Goal: Task Accomplishment & Management: Manage account settings

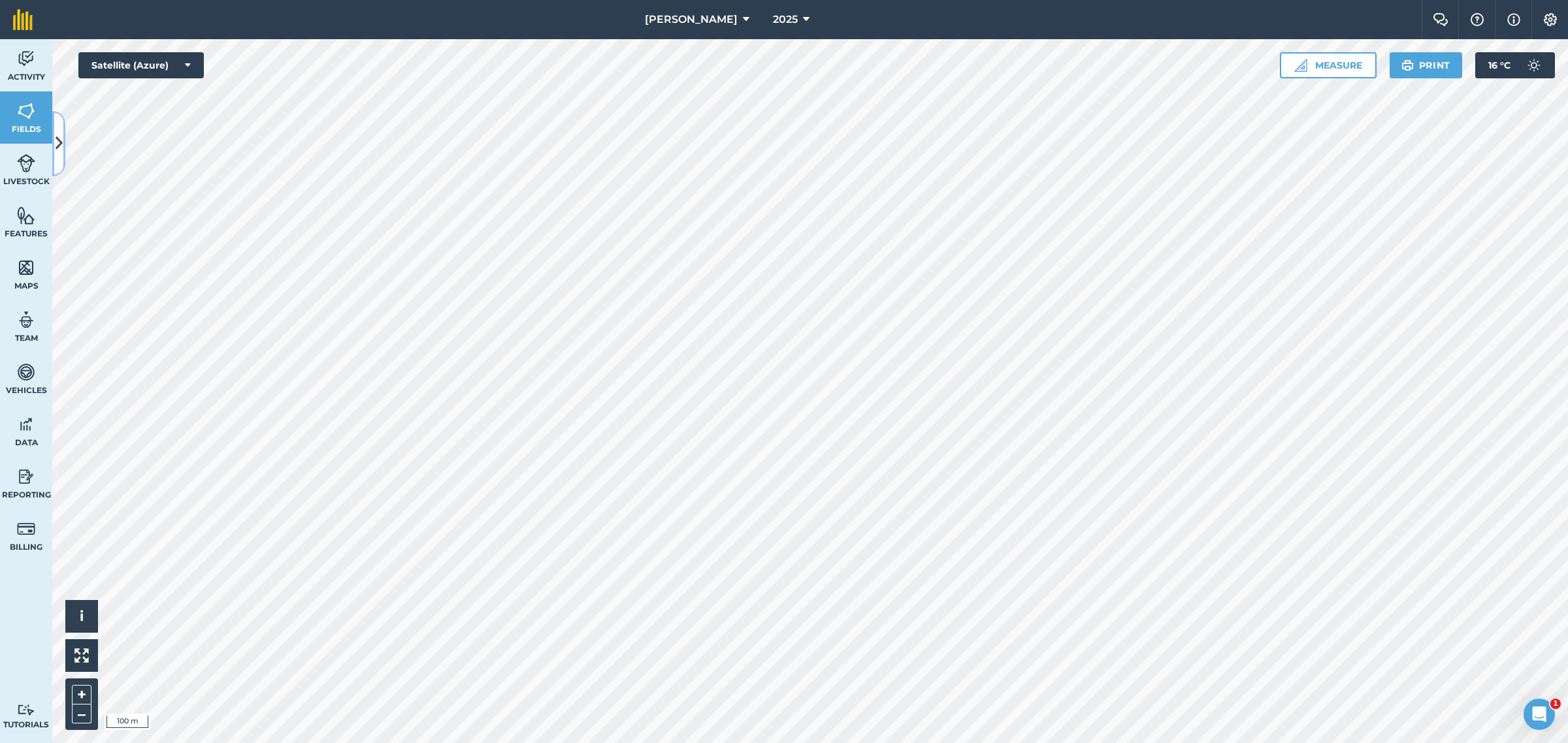
click at [56, 150] on icon at bounding box center [58, 143] width 7 height 23
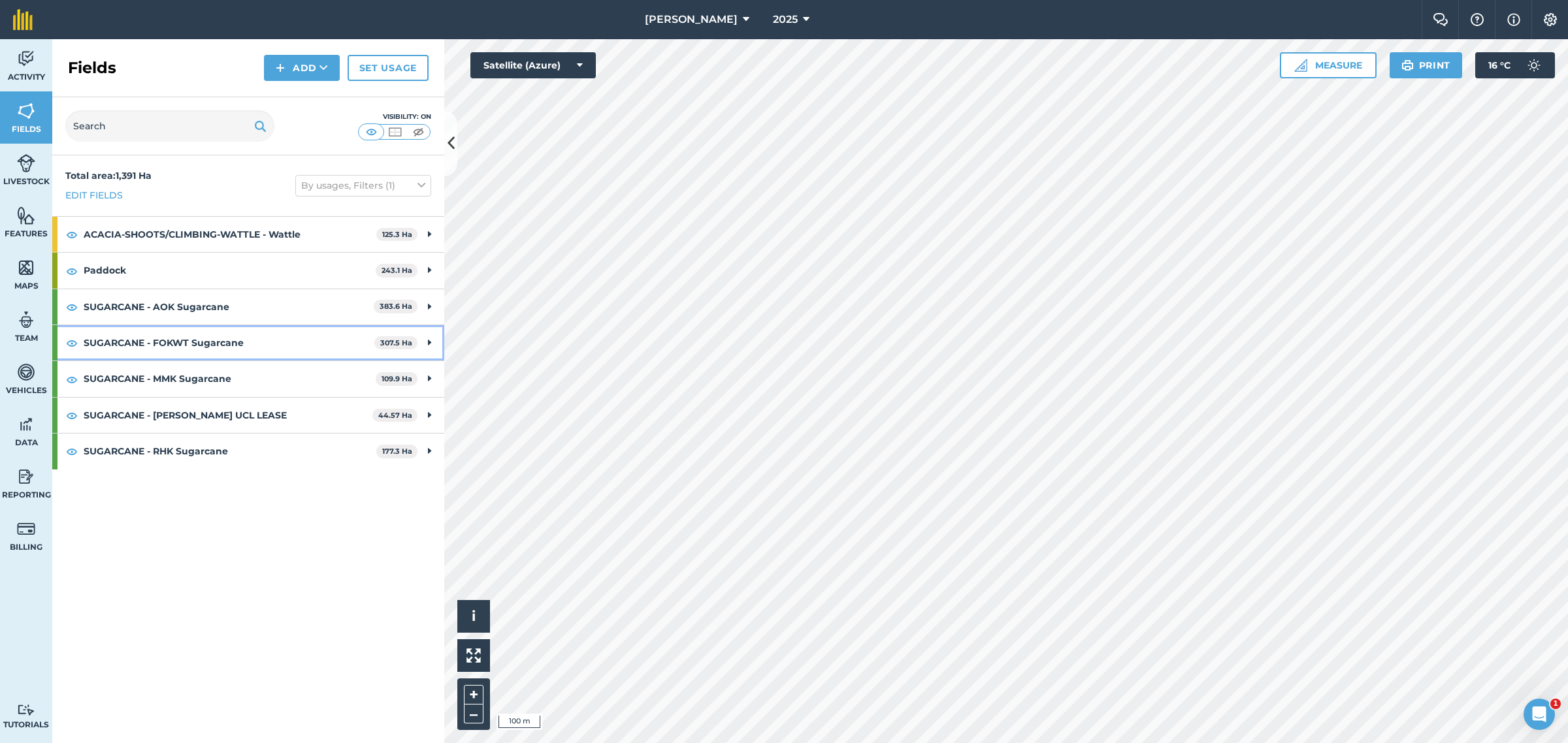
click at [430, 338] on icon at bounding box center [429, 343] width 3 height 15
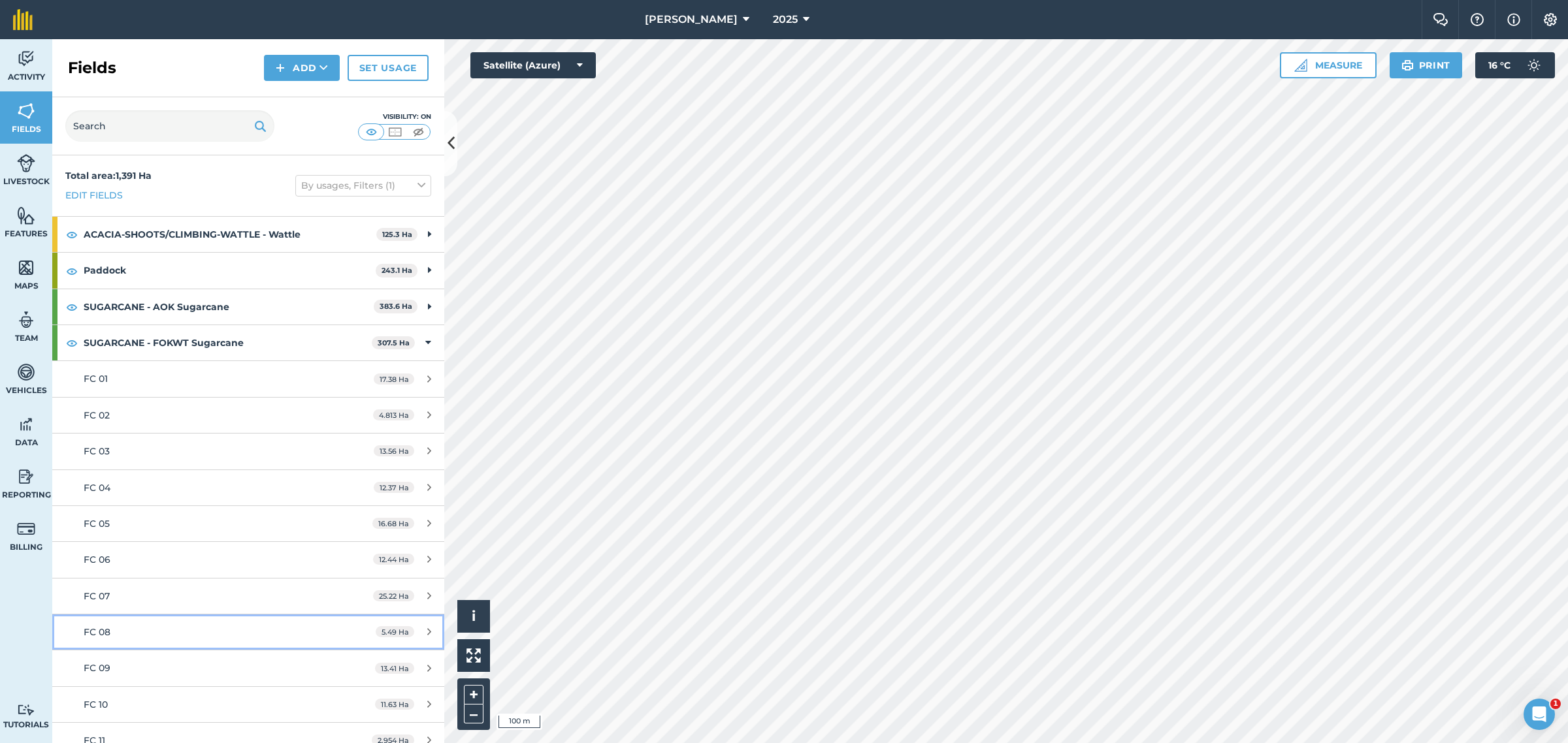
click at [128, 623] on link "FC 08 5.49 Ha" at bounding box center [248, 632] width 392 height 36
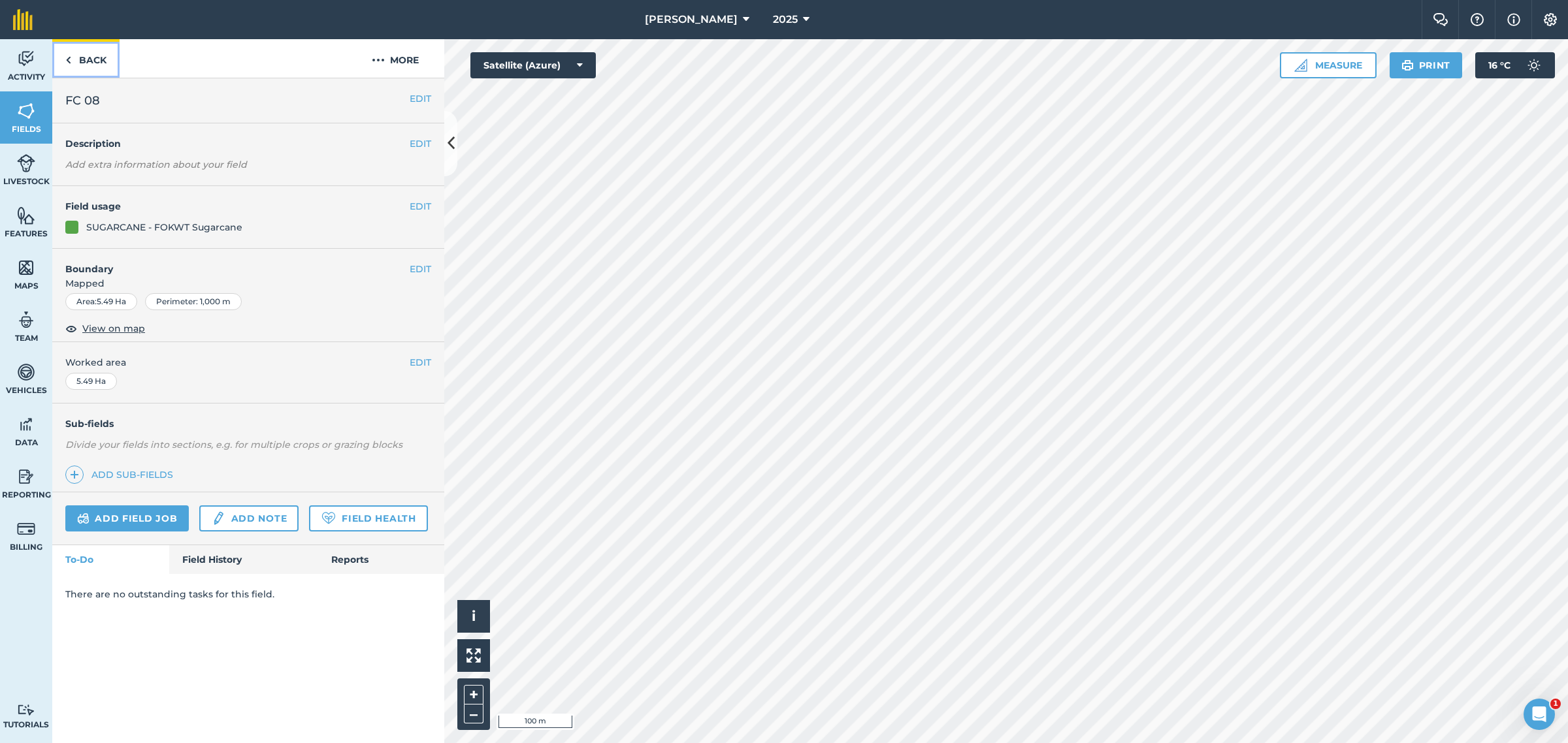
click at [80, 57] on link "Back" at bounding box center [86, 58] width 67 height 39
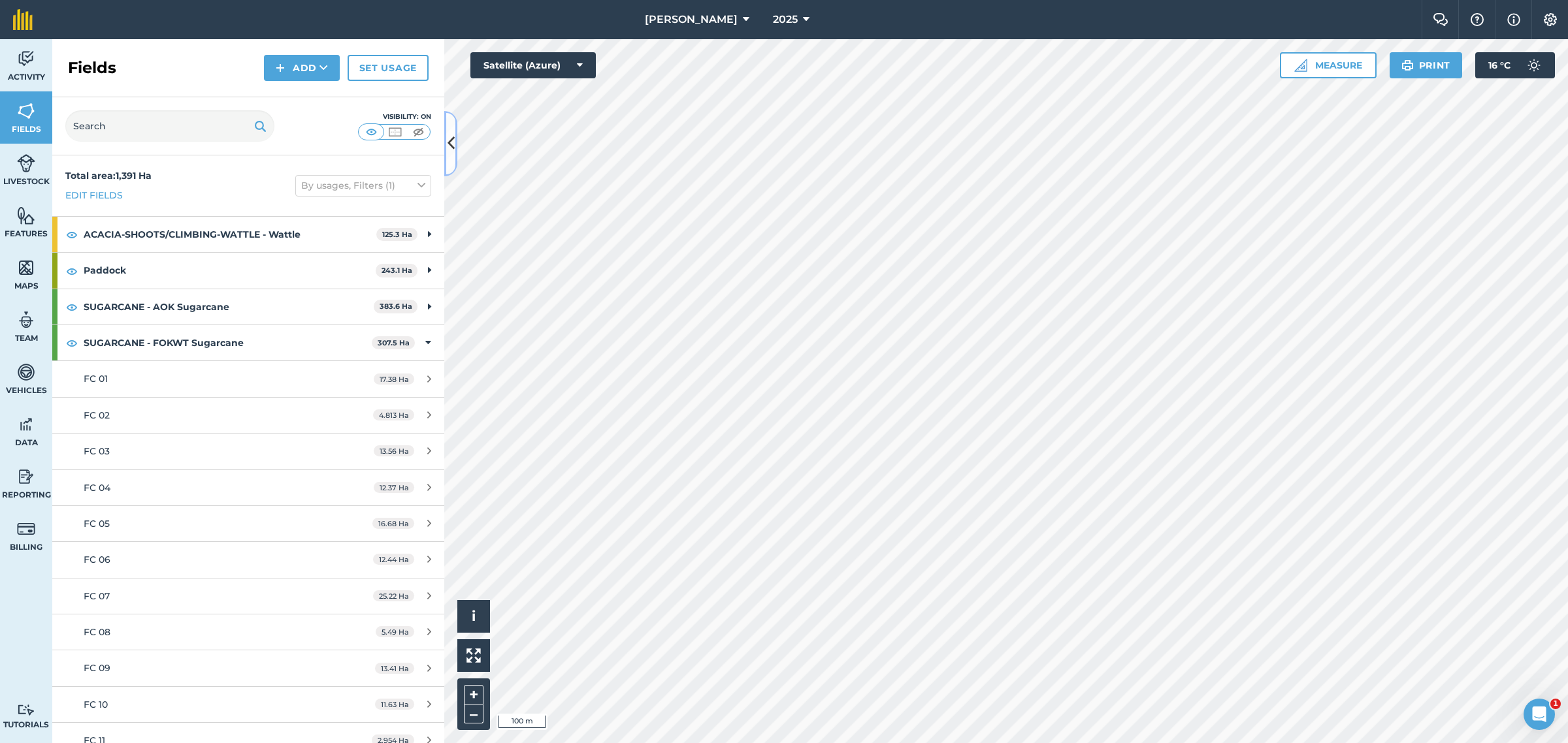
click at [452, 144] on icon at bounding box center [451, 143] width 7 height 23
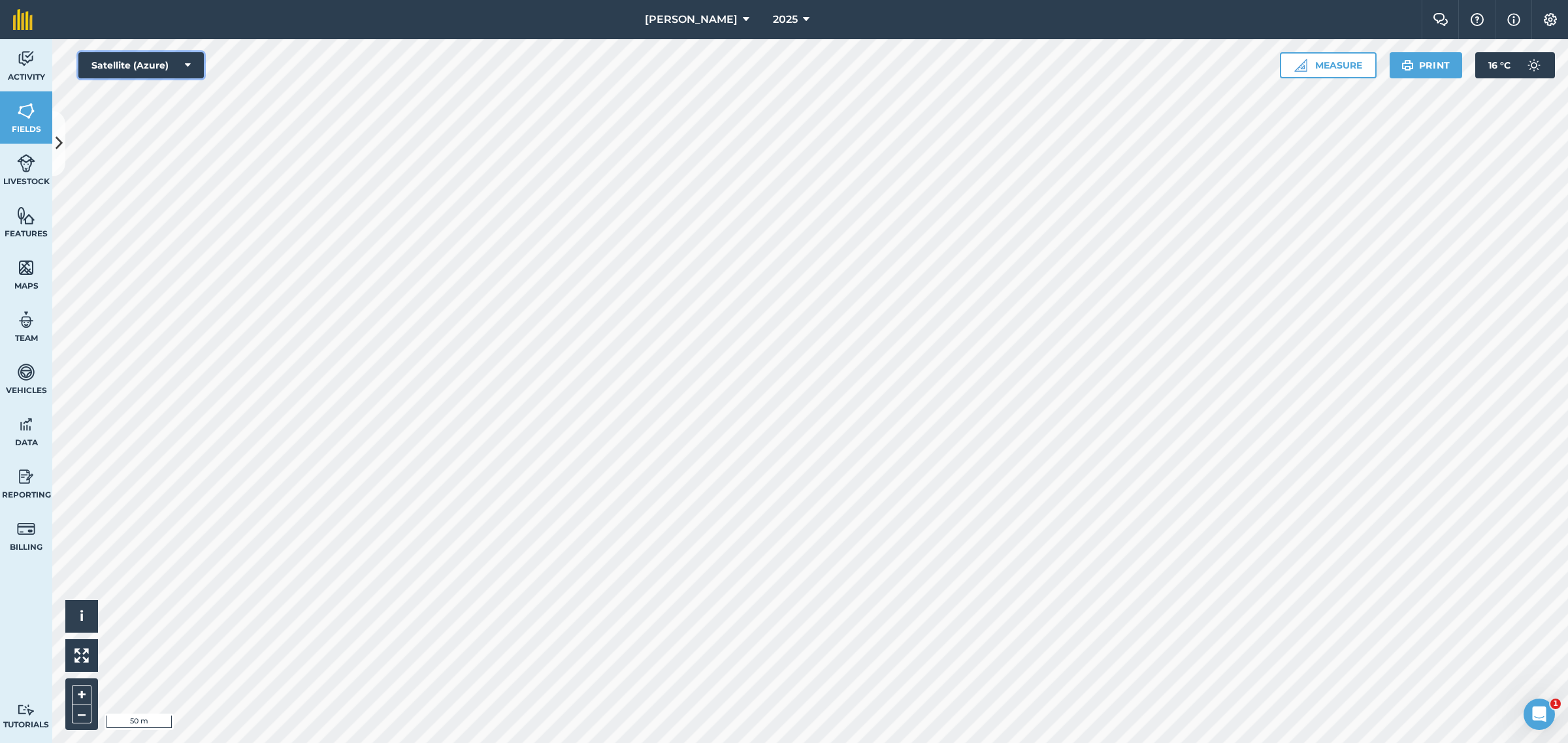
click at [190, 66] on icon at bounding box center [188, 64] width 6 height 13
click at [162, 117] on button "Satellite (Mapbox)" at bounding box center [140, 118] width 126 height 26
click at [184, 66] on button "Satellite (Mapbox)" at bounding box center [140, 65] width 126 height 26
click at [157, 141] on button "Road map (Azure)" at bounding box center [140, 143] width 126 height 26
click at [178, 63] on button "Road map (Azure)" at bounding box center [140, 65] width 126 height 26
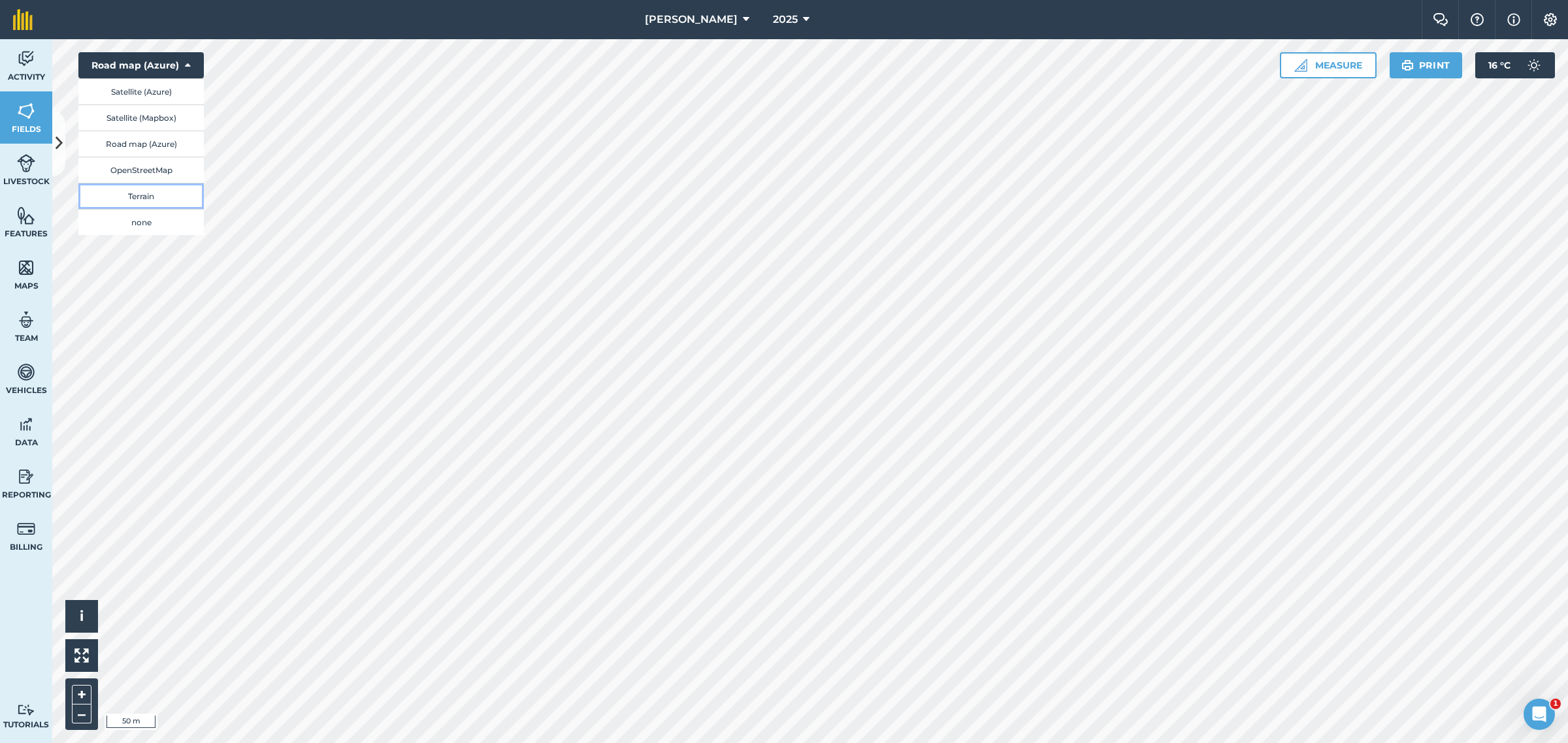
click at [160, 195] on button "Terrain" at bounding box center [140, 196] width 126 height 26
click at [176, 66] on button "Terrain" at bounding box center [140, 65] width 126 height 26
click at [148, 93] on button "Satellite (Azure)" at bounding box center [140, 91] width 126 height 26
click at [56, 140] on icon at bounding box center [58, 143] width 7 height 23
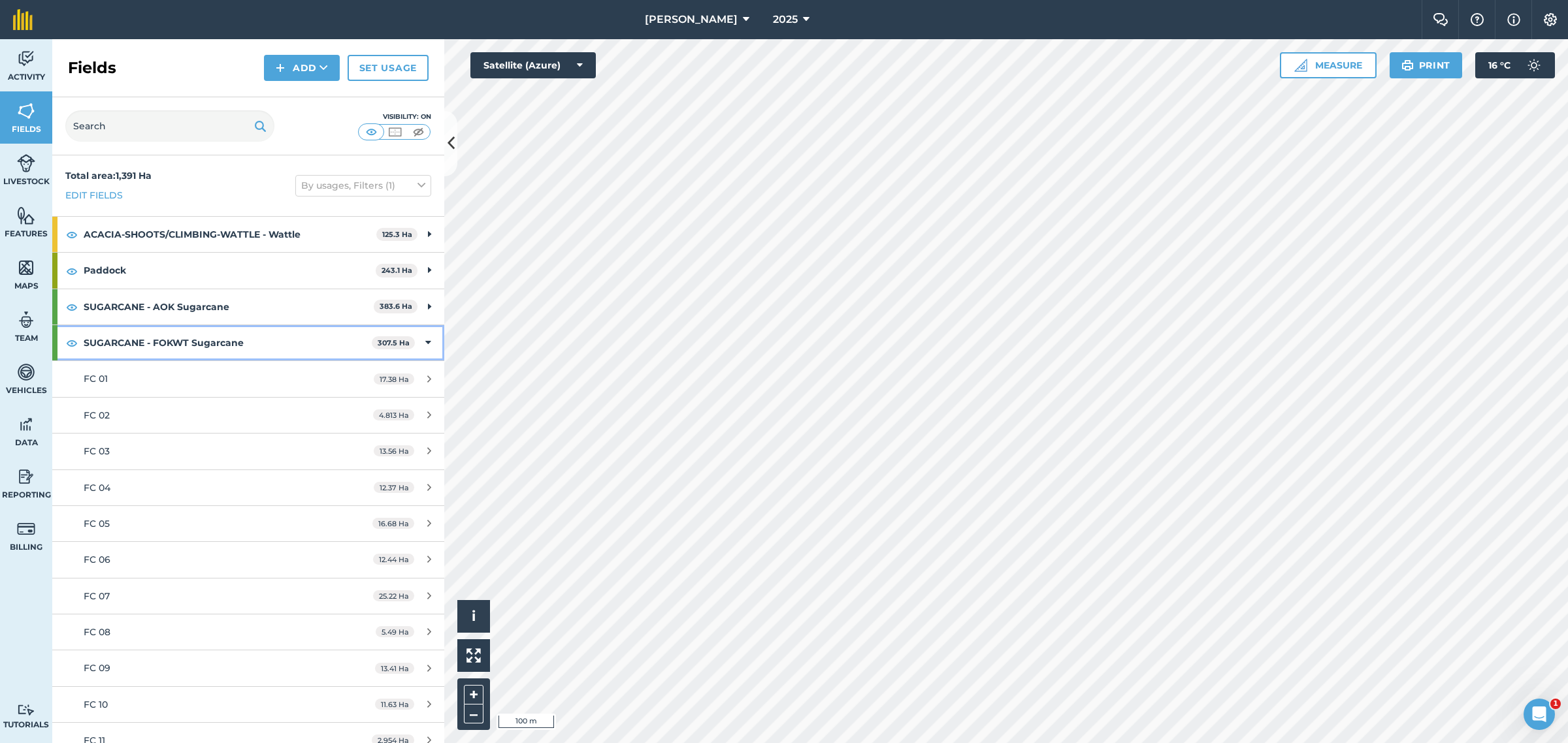
click at [411, 340] on div "SUGARCANE - FOKWT Sugarcane 307.5 Ha" at bounding box center [248, 343] width 392 height 36
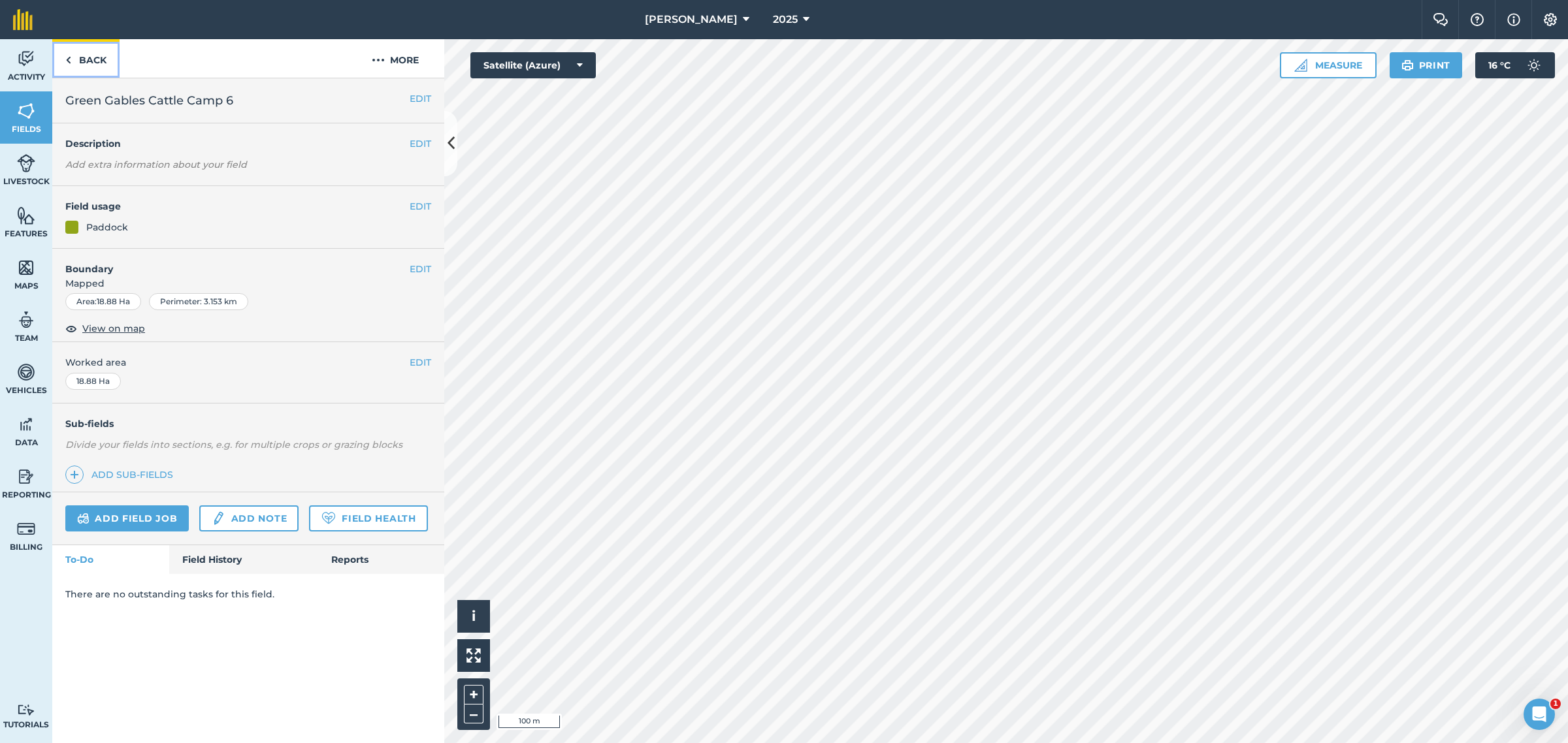
click at [70, 59] on img at bounding box center [68, 60] width 6 height 16
click at [31, 124] on span "Fields" at bounding box center [26, 129] width 52 height 11
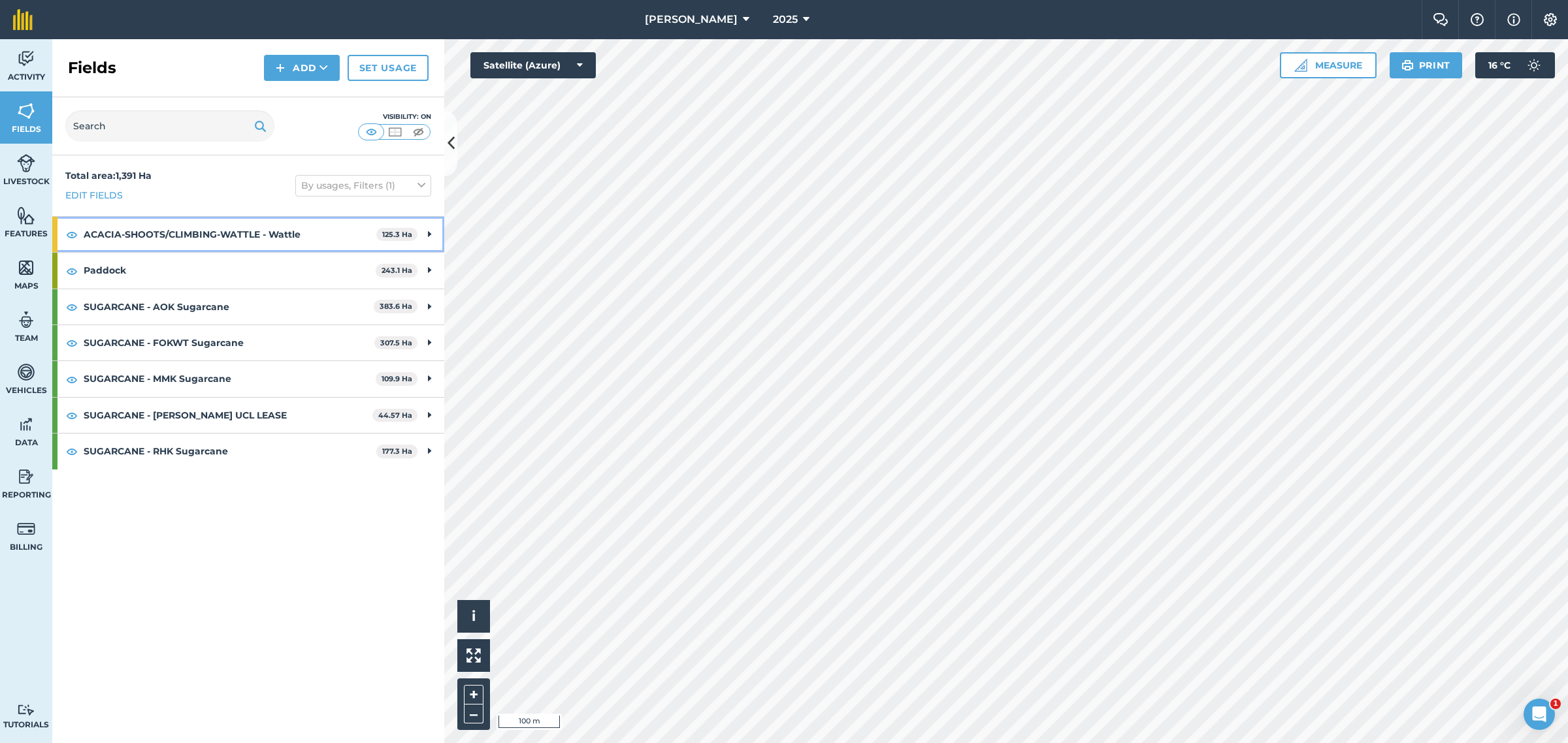
click at [428, 233] on icon at bounding box center [429, 234] width 3 height 15
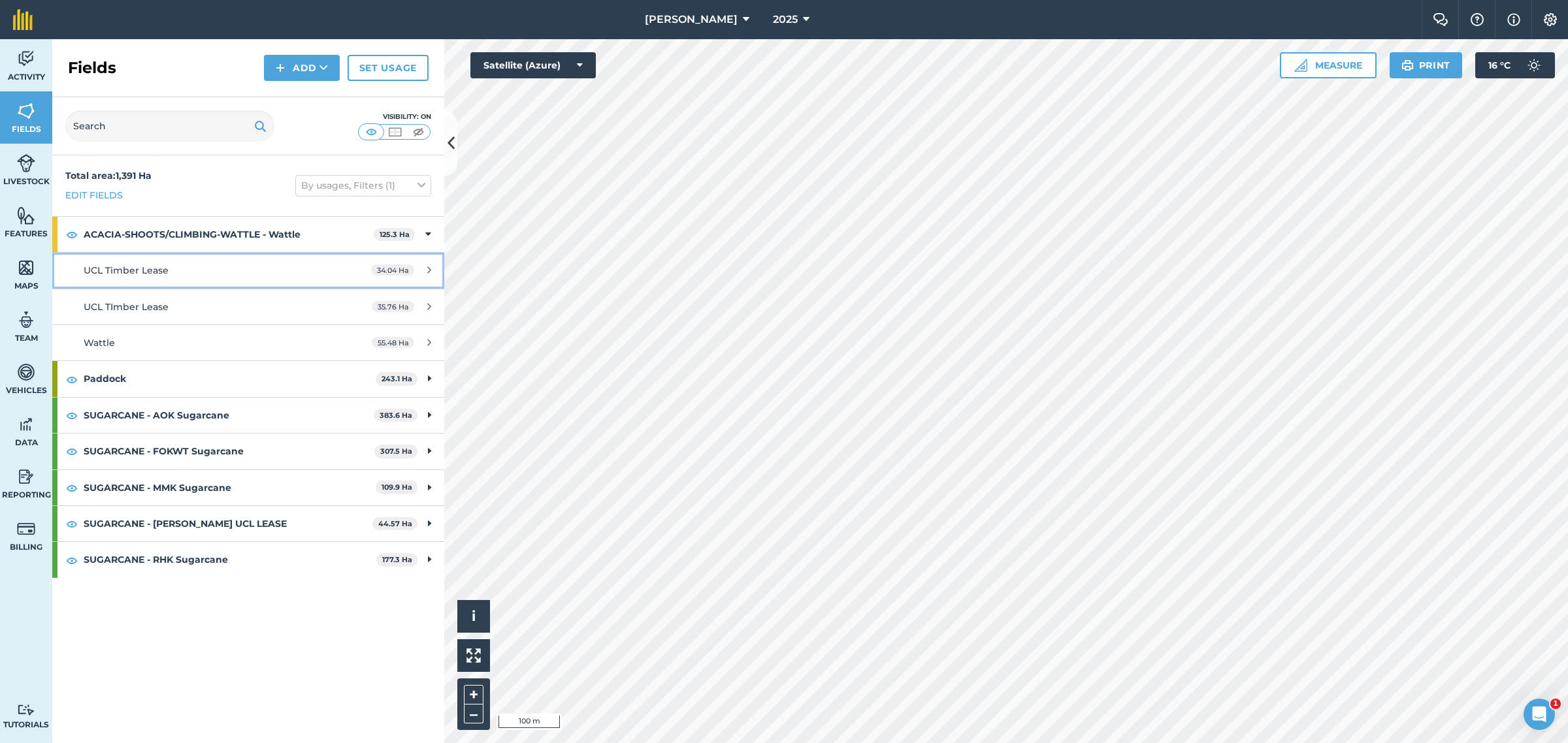
click at [143, 267] on span "UCL Timber Lease" at bounding box center [127, 271] width 85 height 12
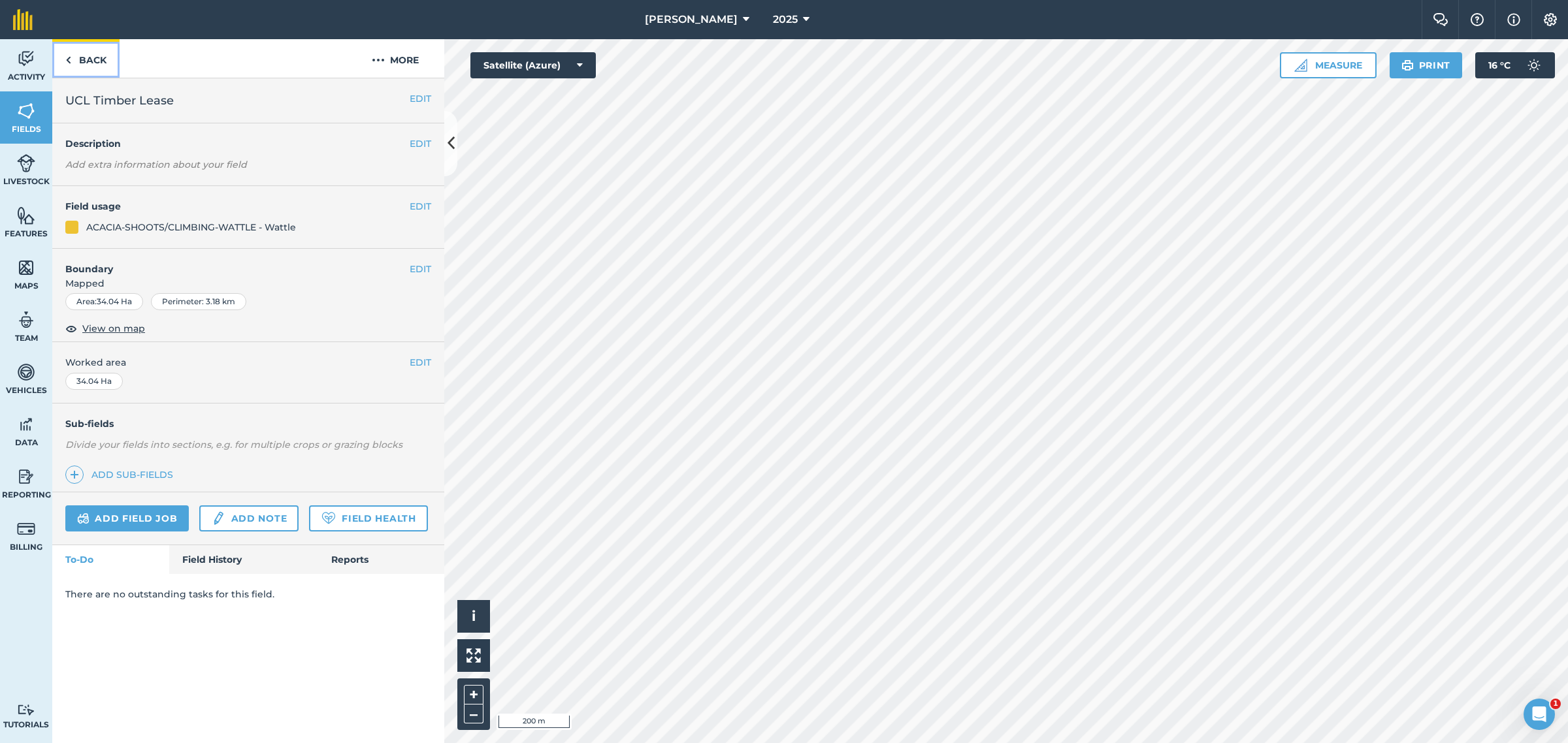
click at [74, 58] on link "Back" at bounding box center [86, 58] width 67 height 39
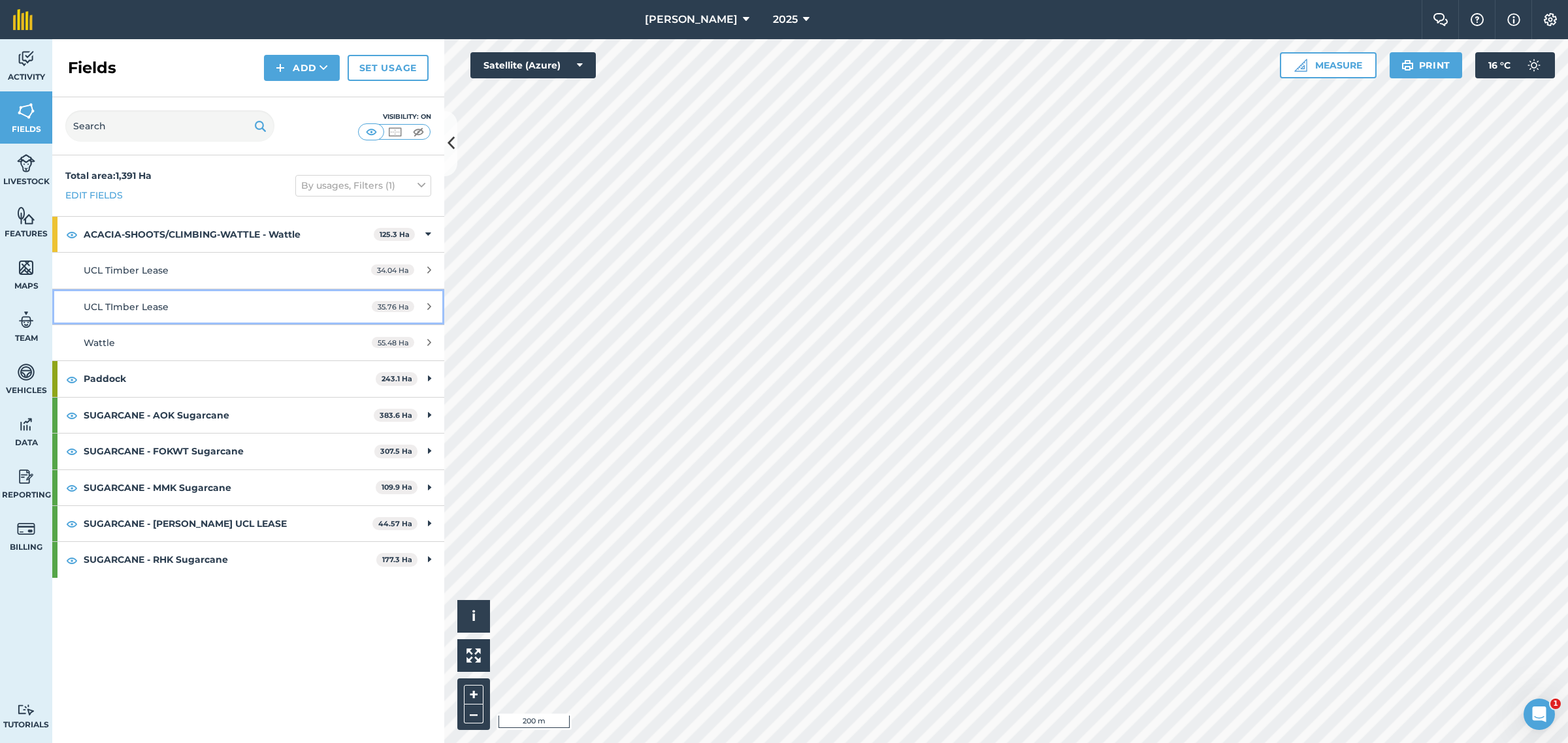
click at [182, 311] on div "UCL TImber Lease" at bounding box center [207, 306] width 245 height 15
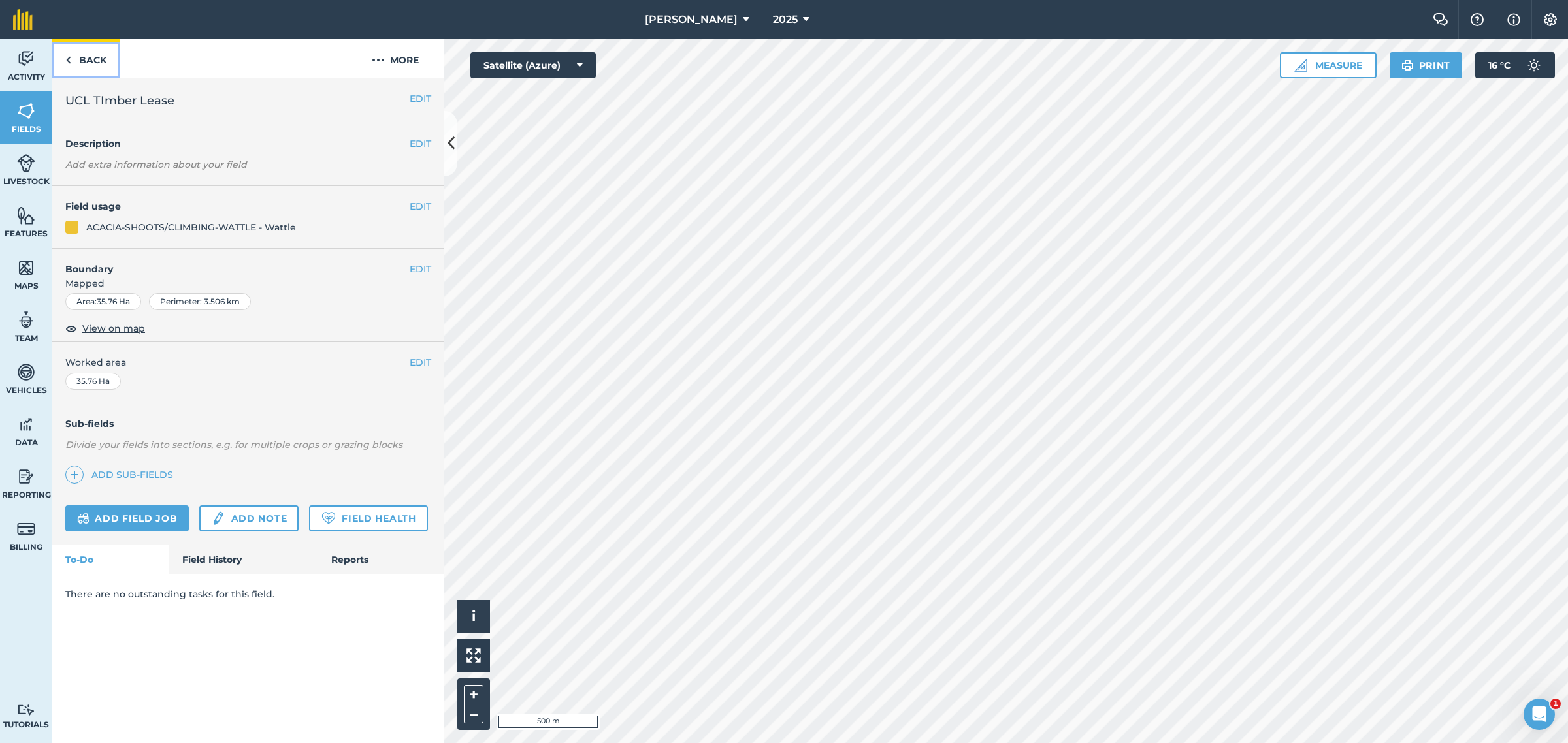
click at [65, 58] on img at bounding box center [68, 60] width 6 height 16
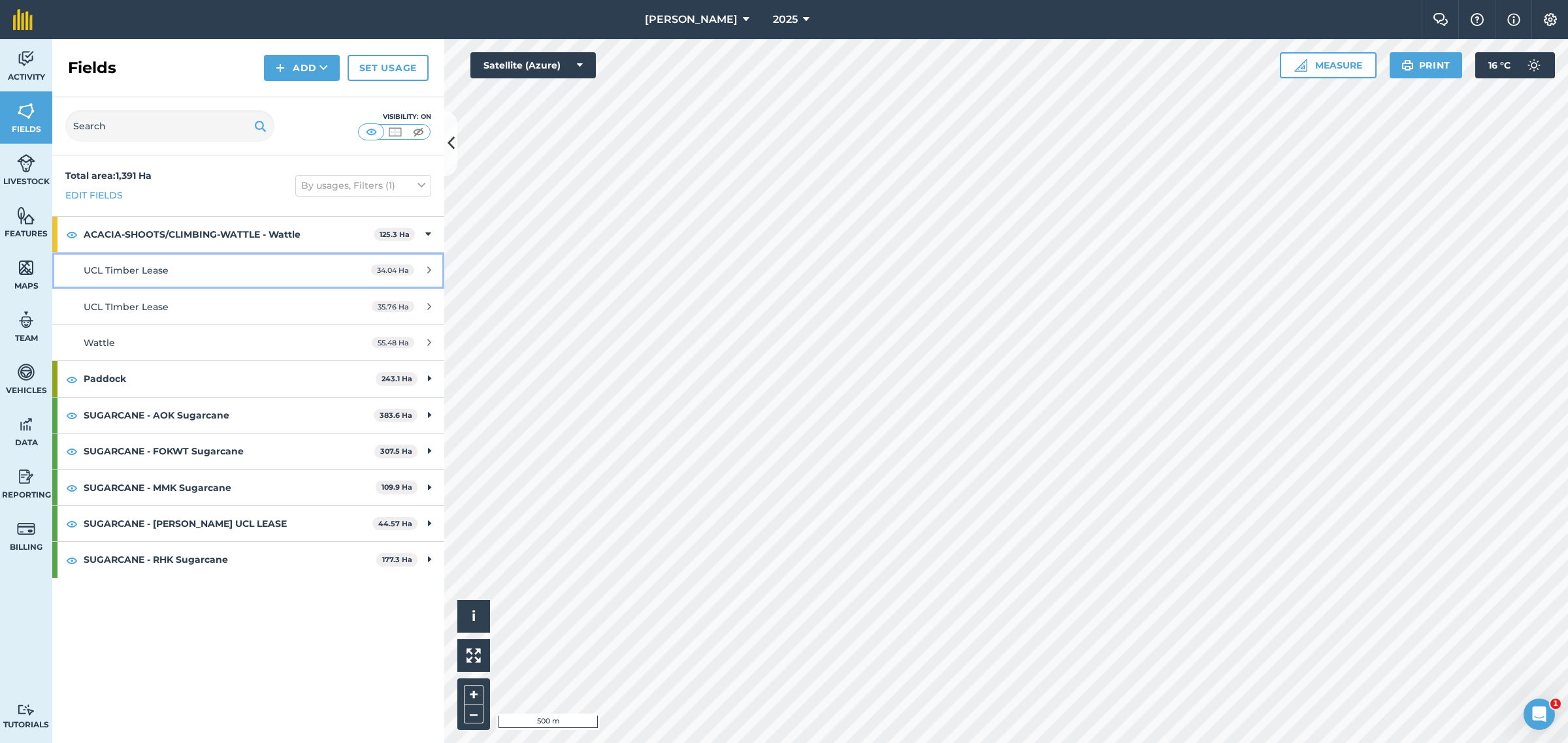
click at [190, 270] on div "UCL Timber Lease" at bounding box center [207, 270] width 245 height 15
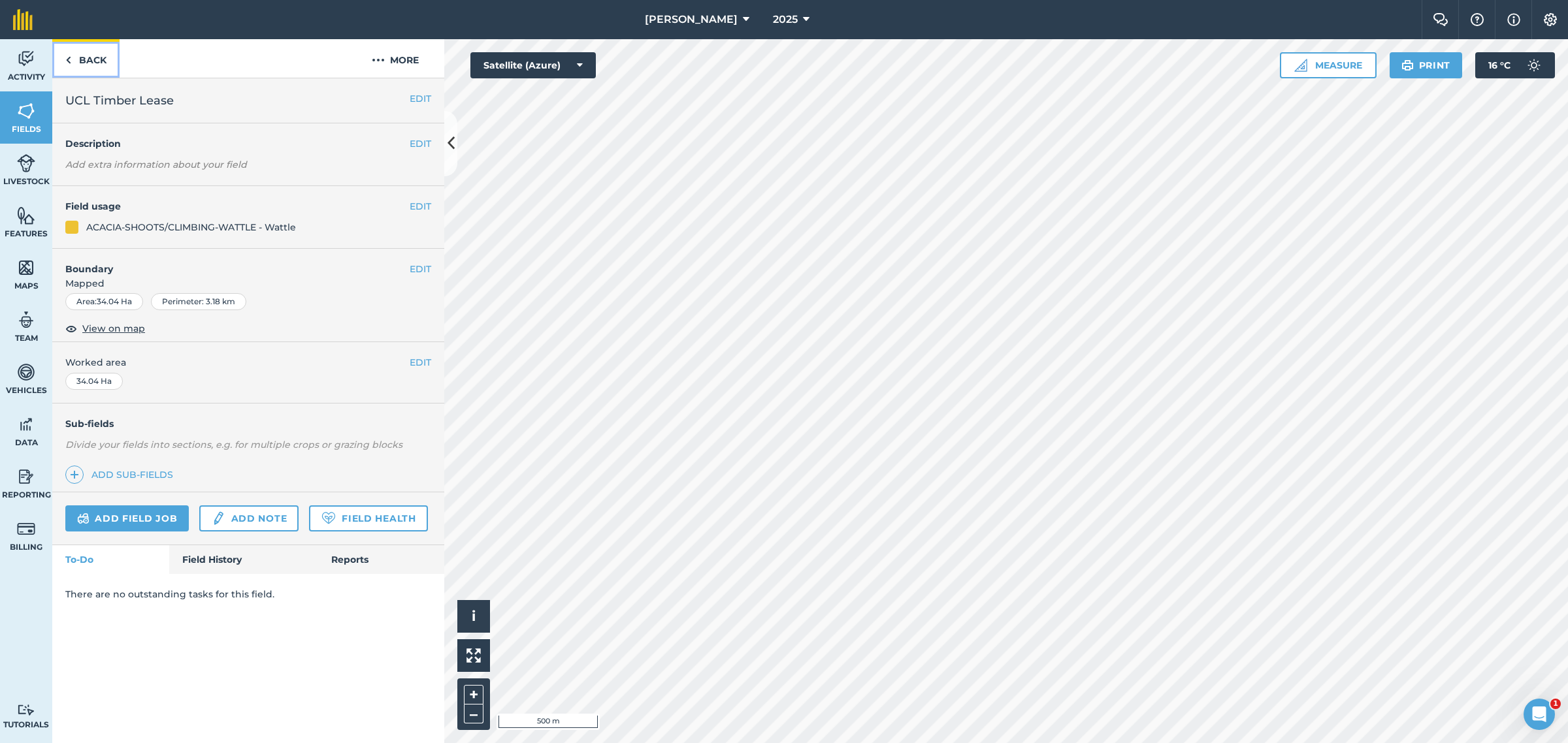
click at [69, 55] on img at bounding box center [68, 60] width 6 height 16
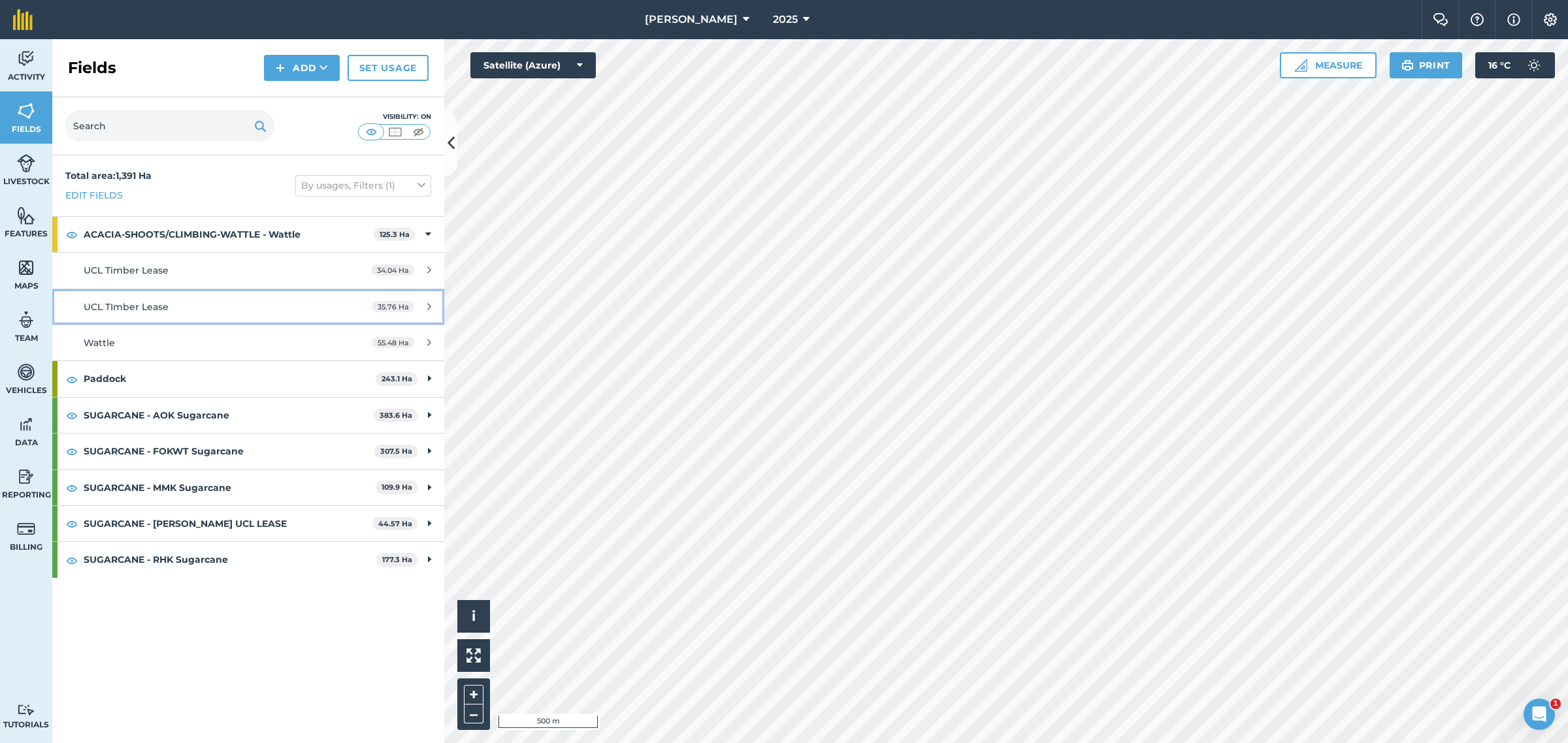
click at [144, 301] on span "UCL TImber Lease" at bounding box center [127, 307] width 85 height 12
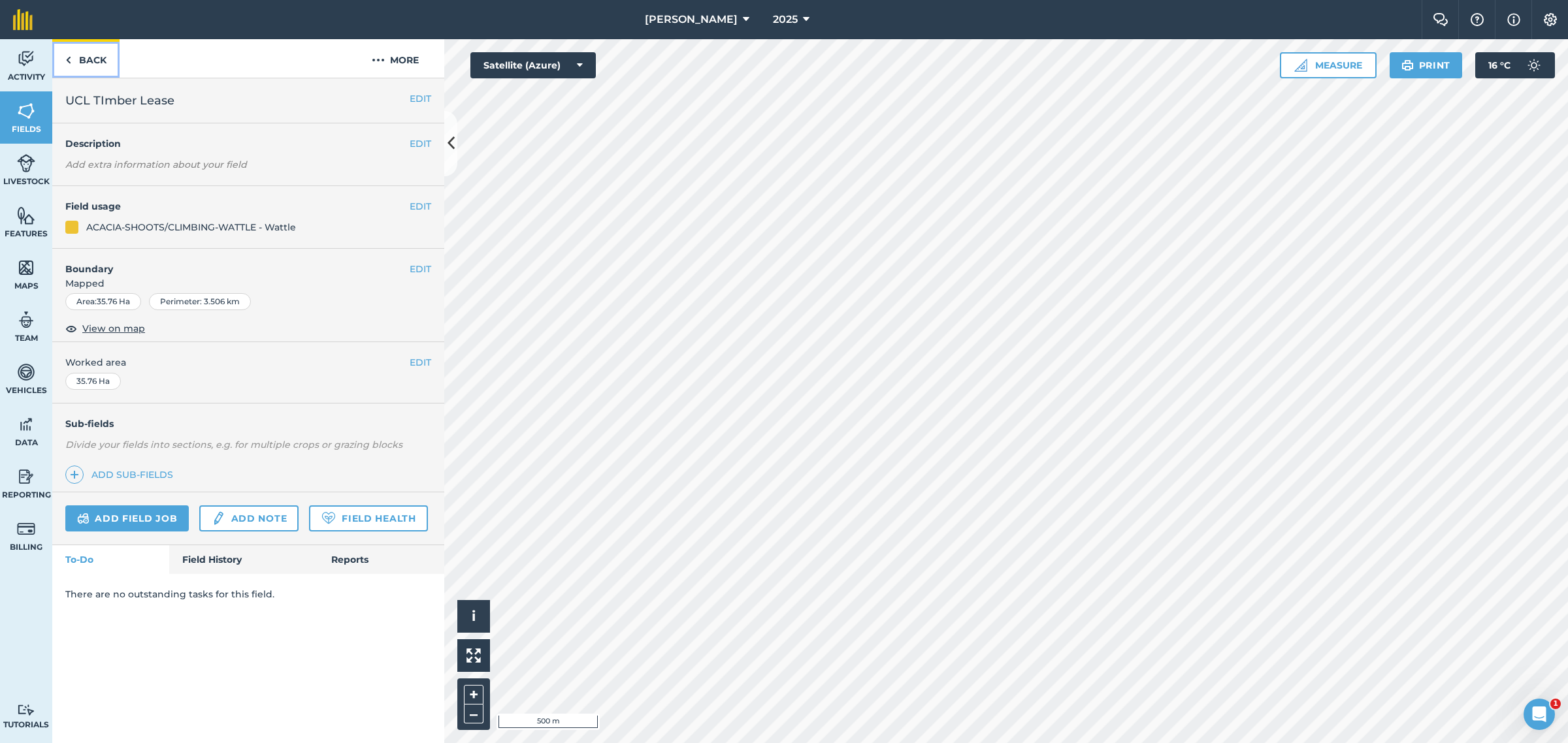
click at [72, 58] on link "Back" at bounding box center [86, 58] width 67 height 39
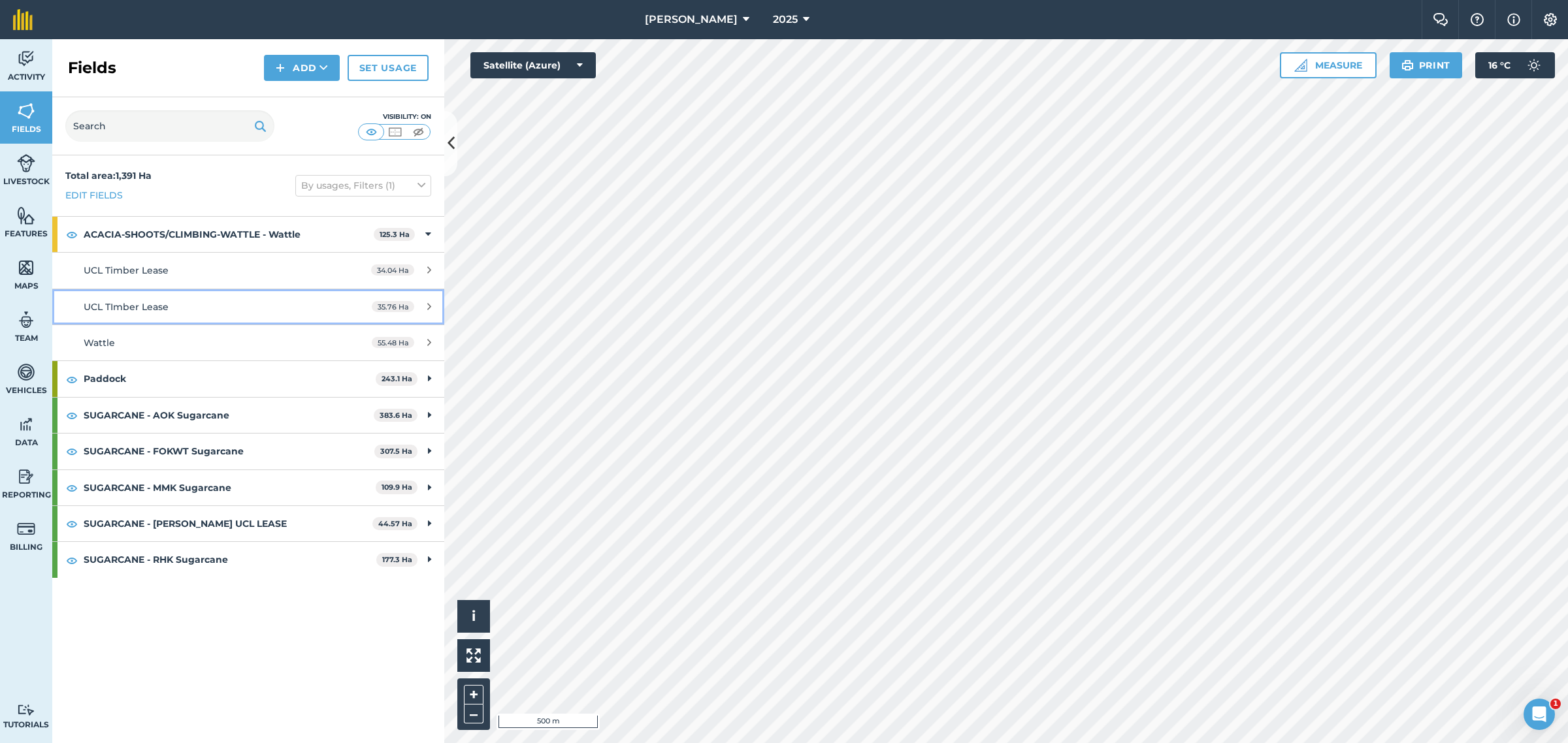
click at [275, 309] on div "UCL TImber Lease" at bounding box center [207, 306] width 245 height 15
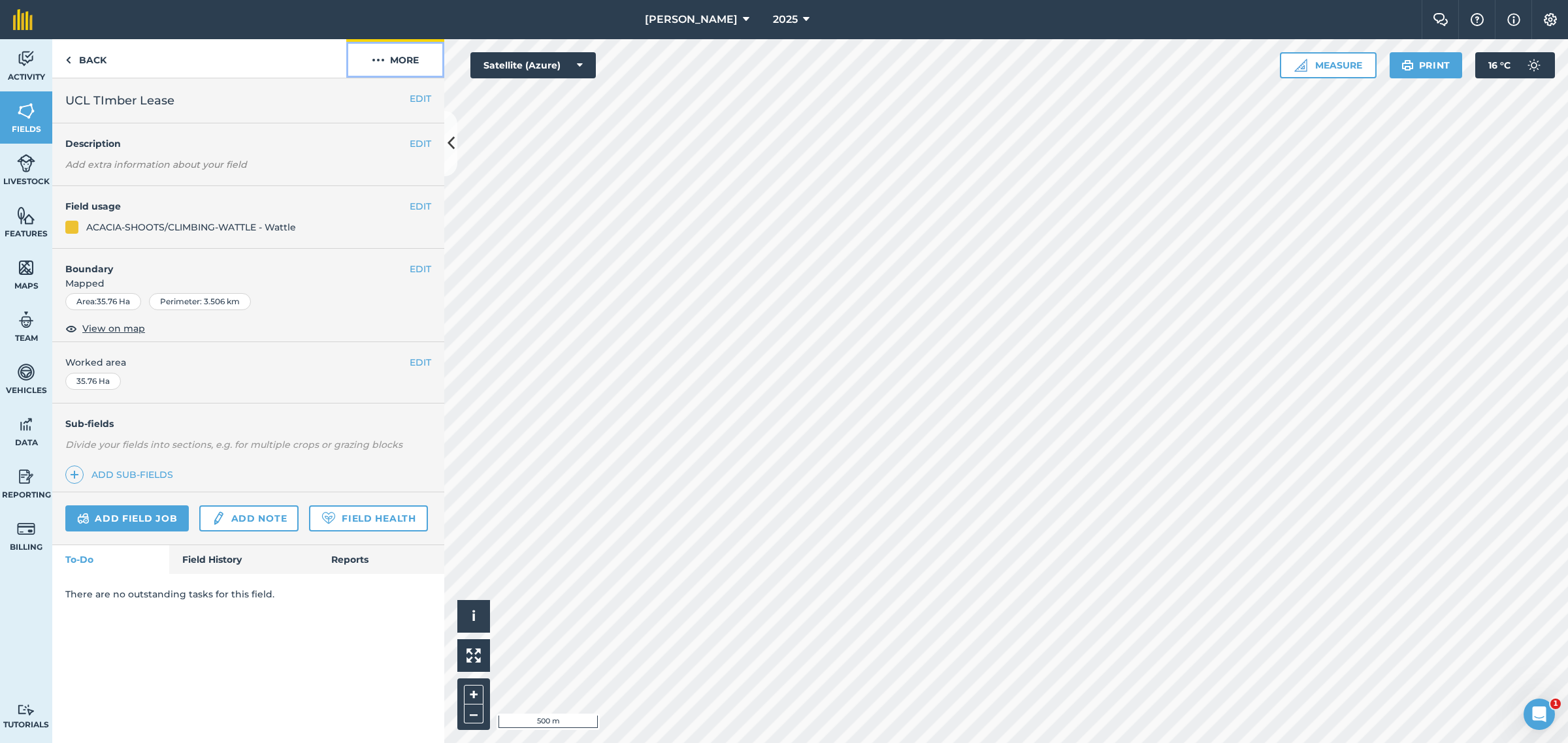
click at [399, 52] on button "More" at bounding box center [394, 58] width 98 height 39
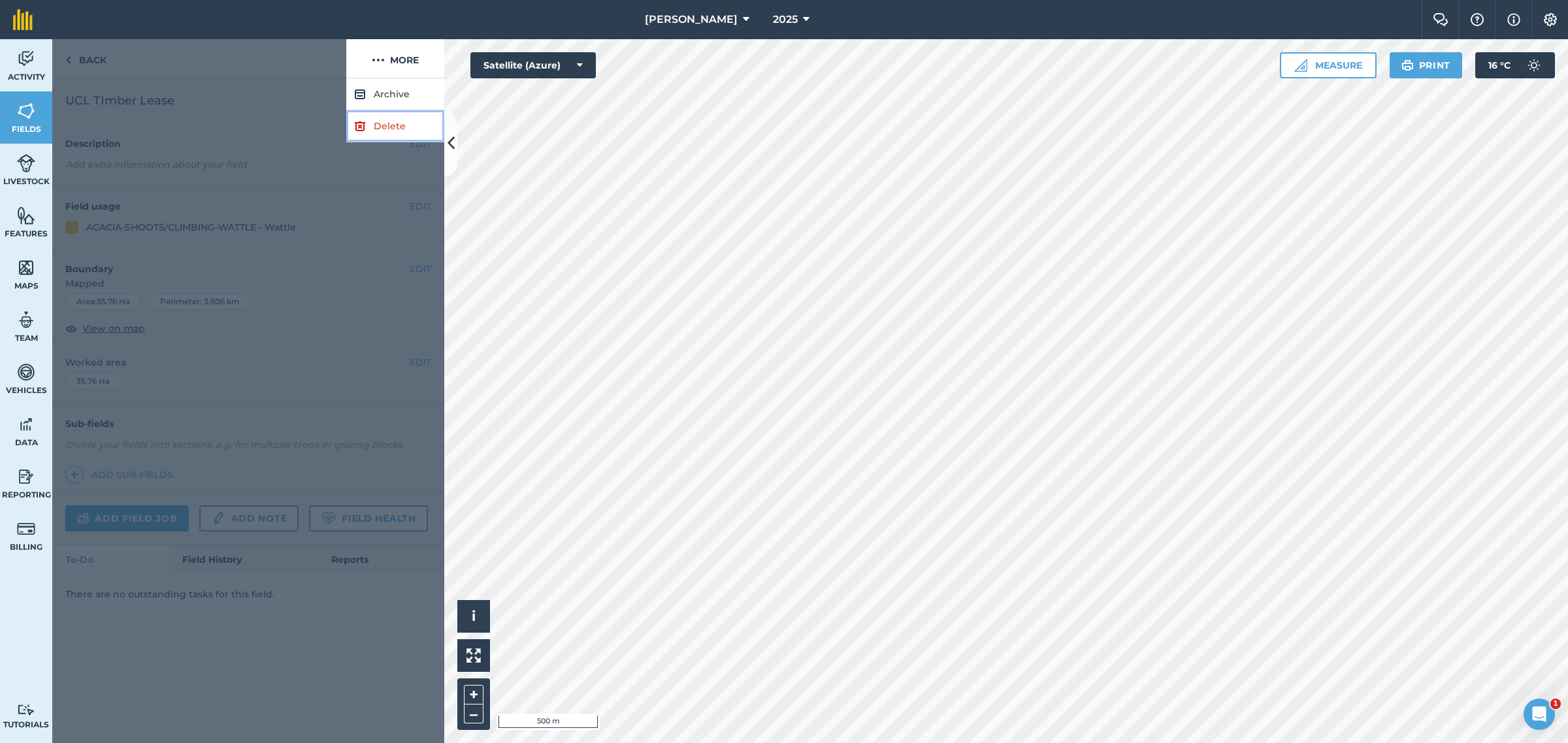
click at [390, 124] on link "Delete" at bounding box center [394, 126] width 98 height 32
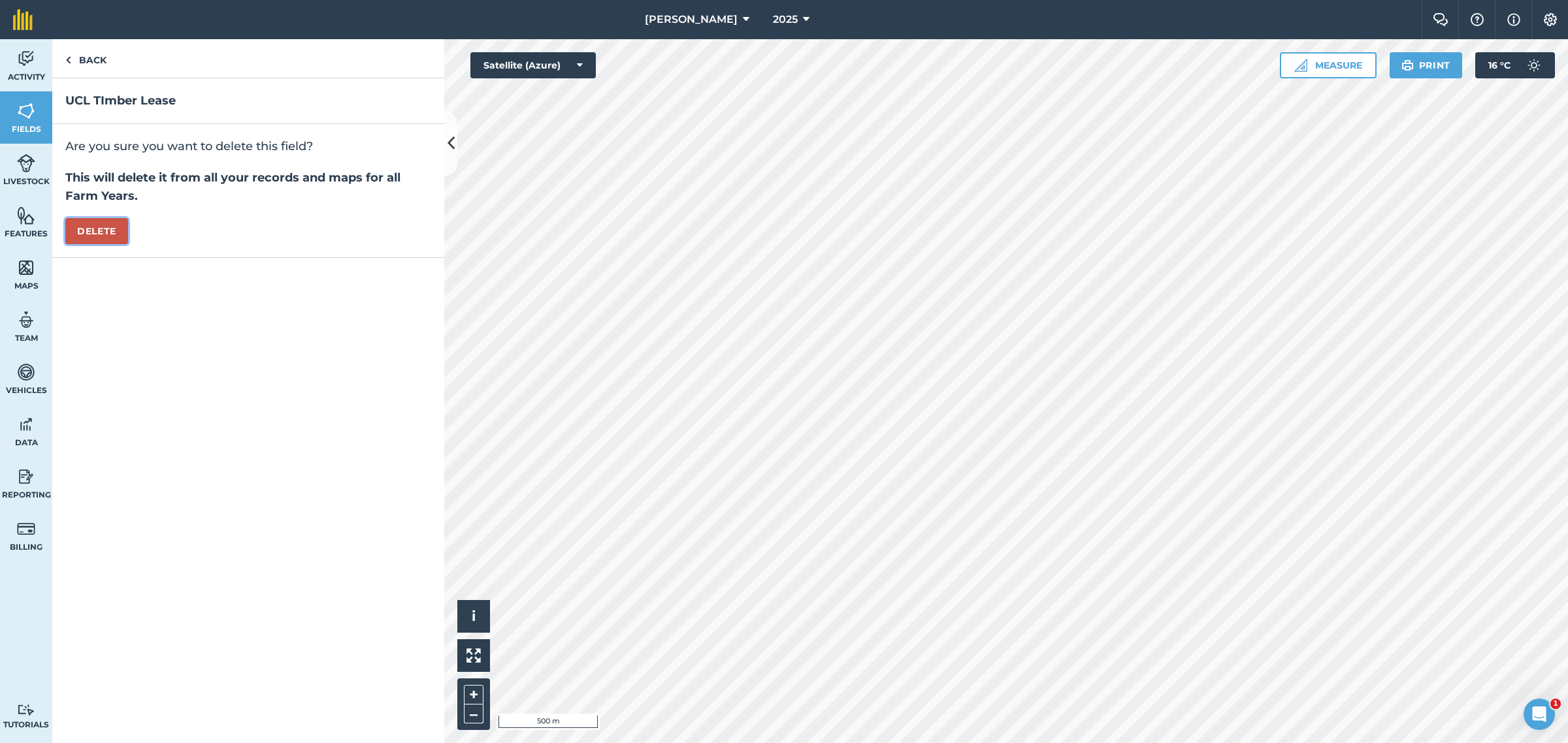
click at [93, 237] on button "Delete" at bounding box center [96, 231] width 62 height 26
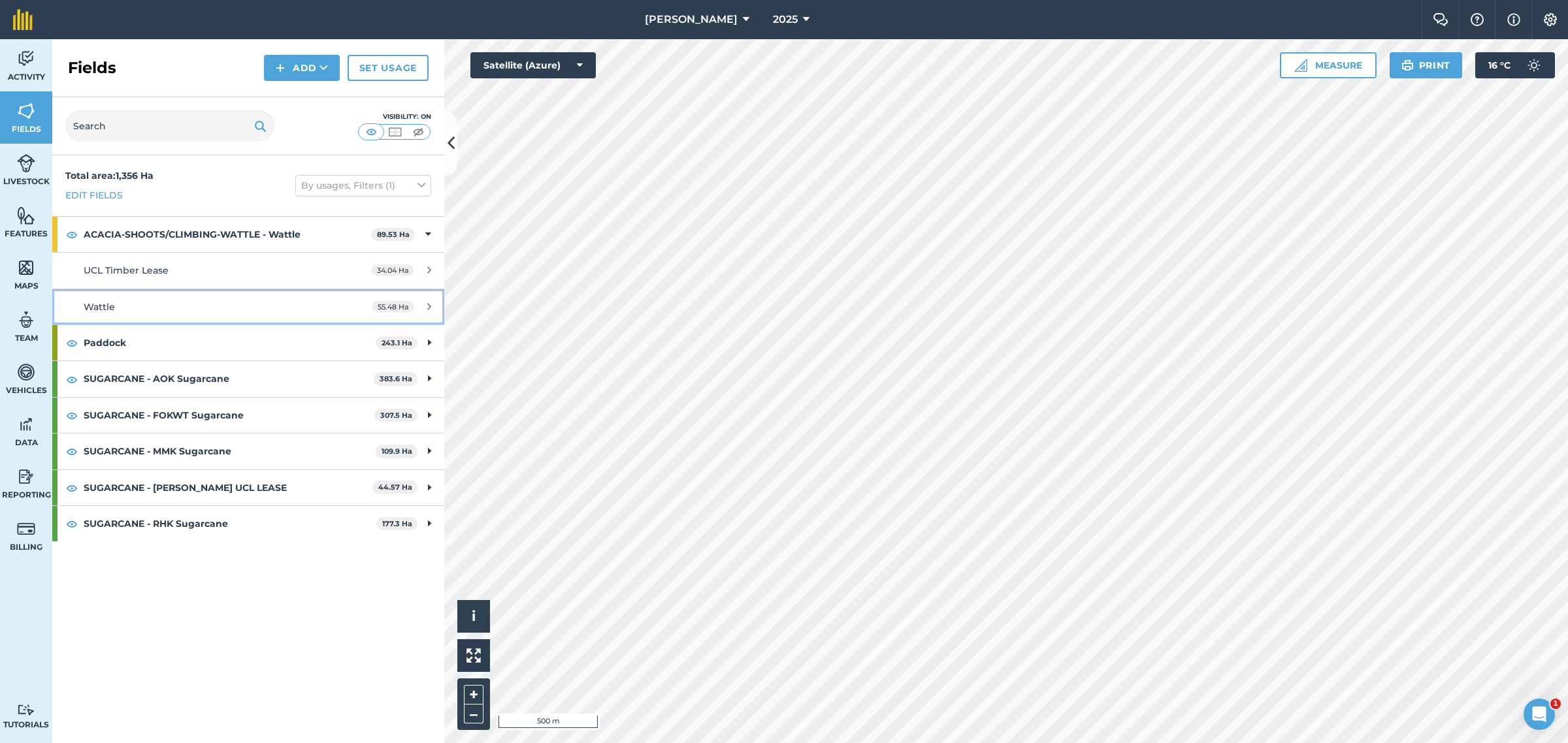
click at [109, 308] on span "Wattle" at bounding box center [100, 307] width 32 height 12
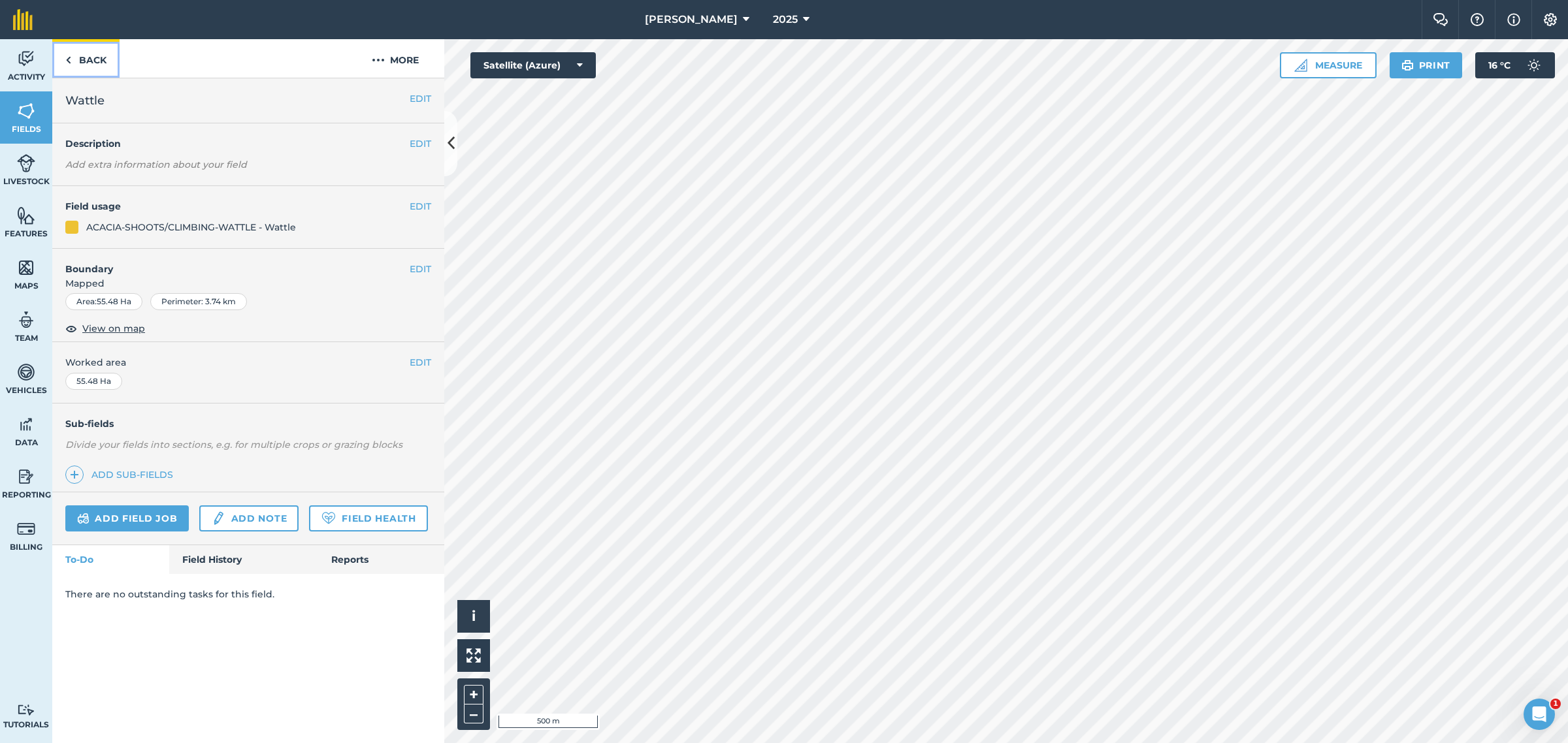
click at [70, 56] on img at bounding box center [68, 60] width 6 height 16
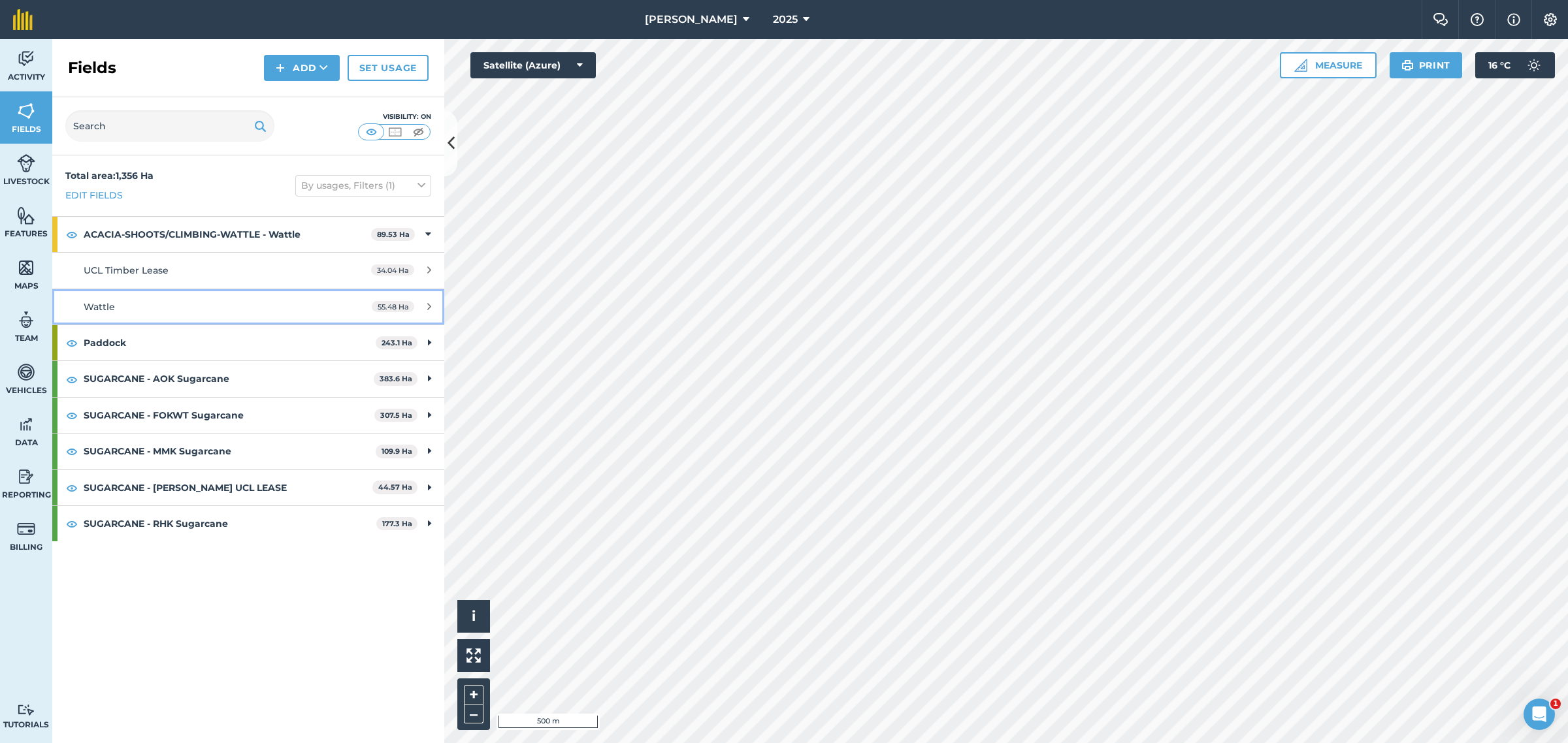
click at [245, 304] on div "Wattle" at bounding box center [207, 306] width 245 height 15
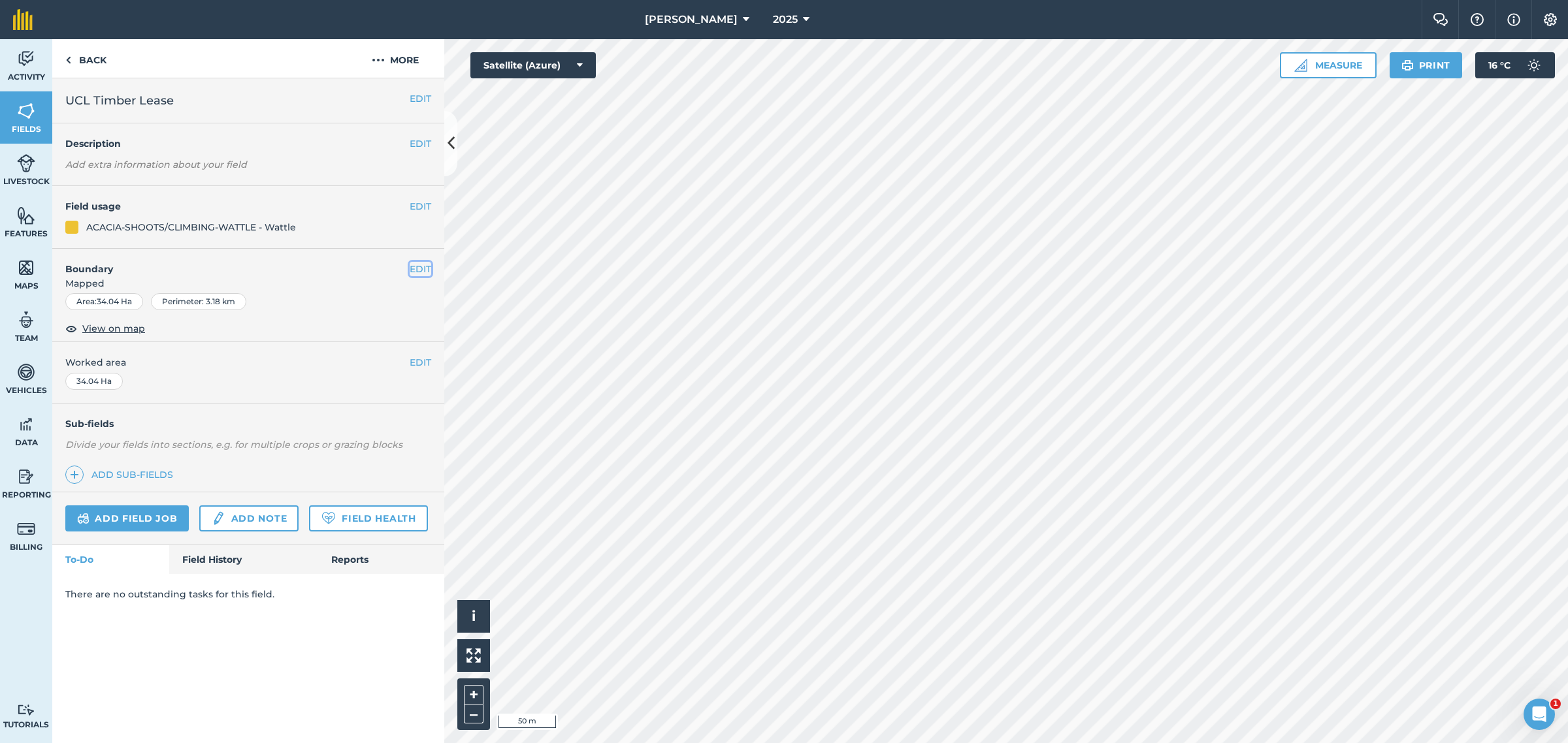
click at [422, 269] on button "EDIT" at bounding box center [420, 269] width 22 height 15
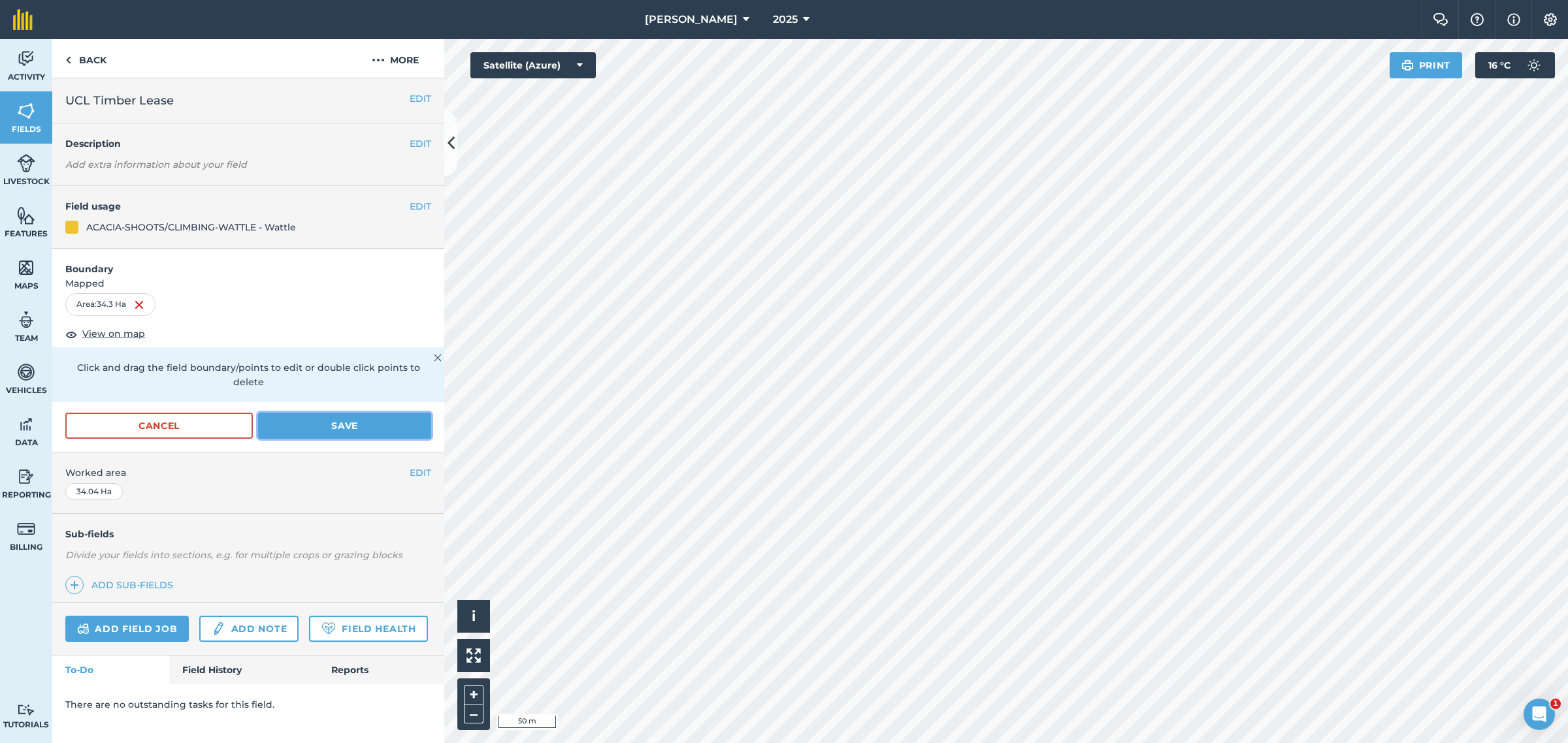
click at [348, 413] on button "Save" at bounding box center [344, 426] width 173 height 26
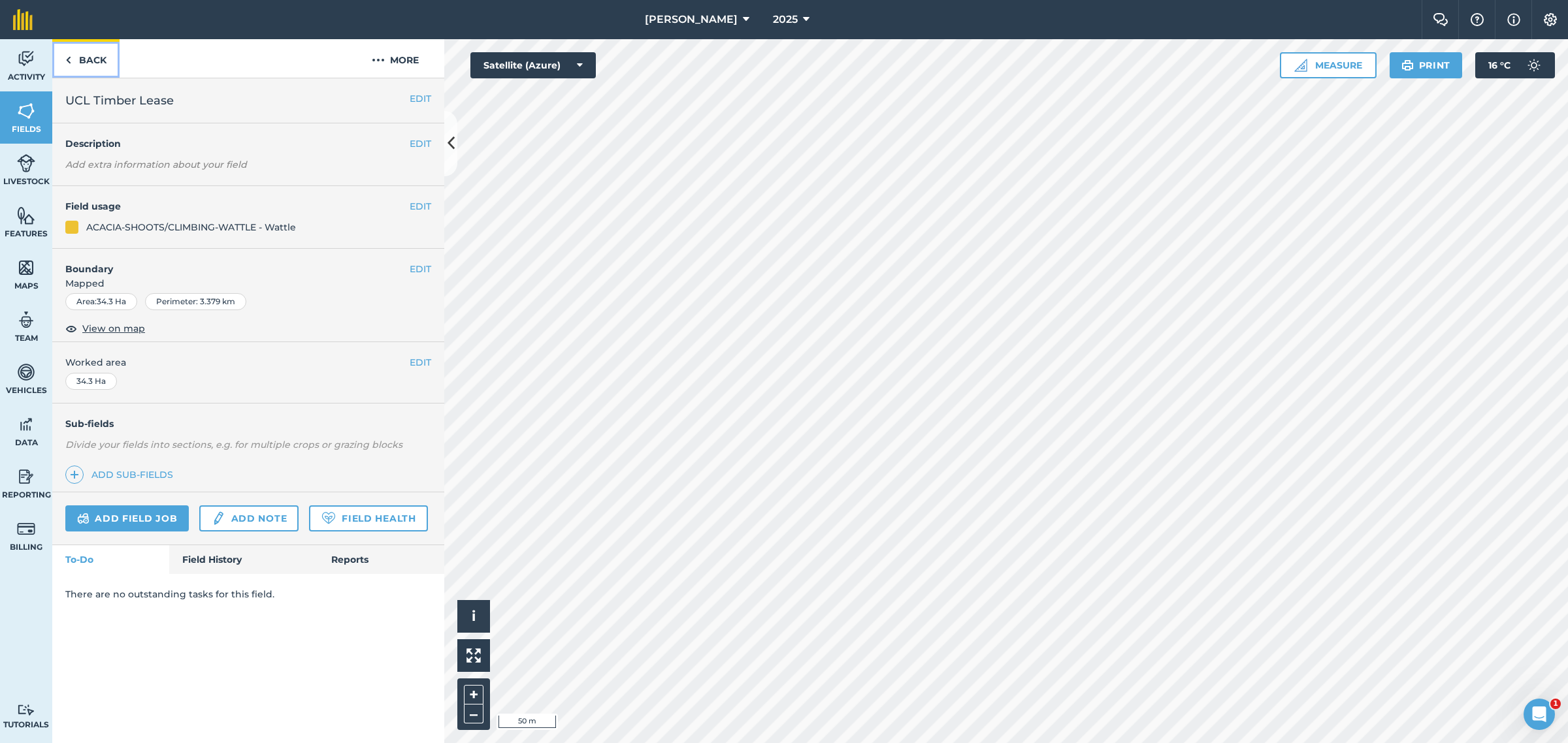
click at [75, 59] on link "Back" at bounding box center [86, 58] width 67 height 39
click at [70, 62] on img at bounding box center [68, 60] width 6 height 16
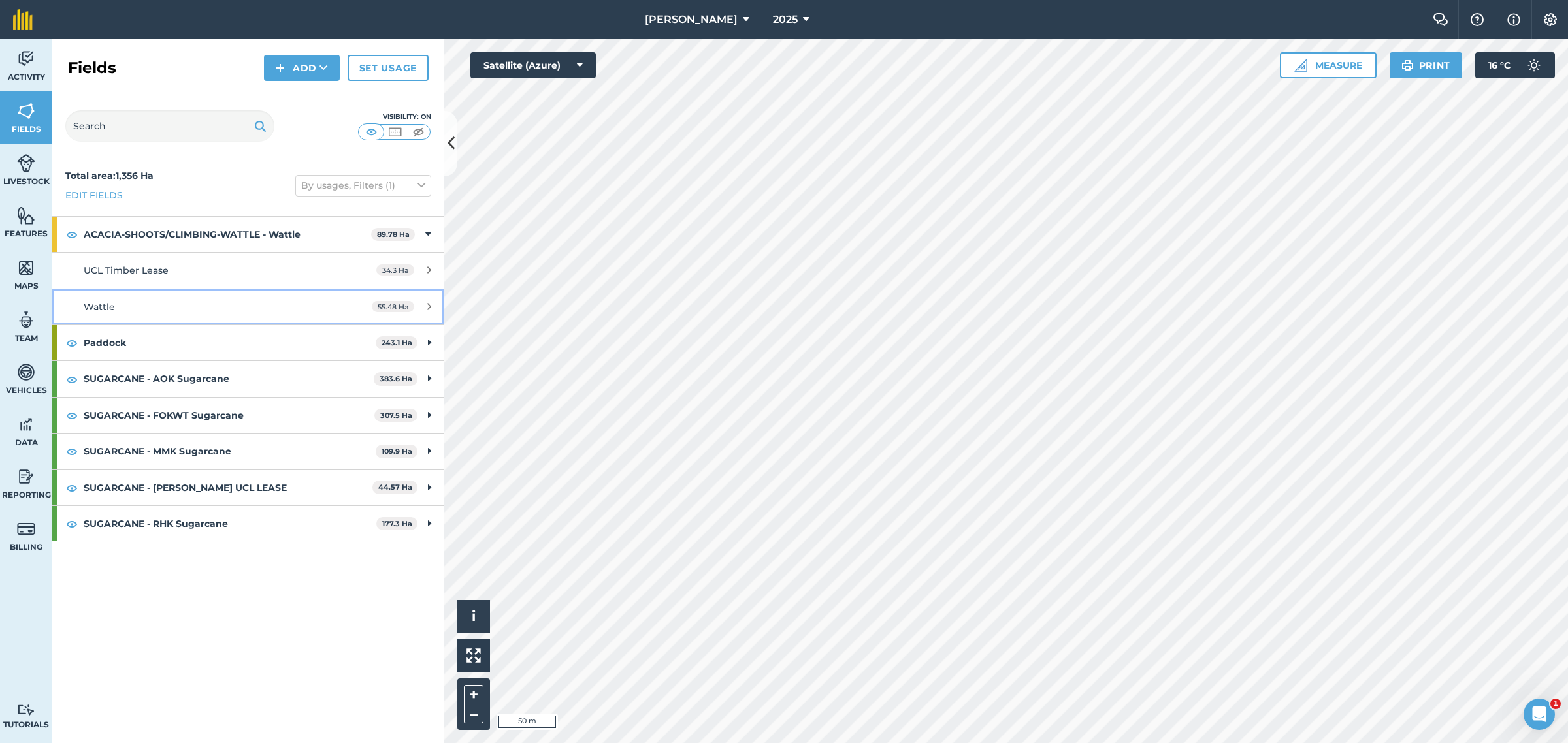
click at [109, 307] on span "Wattle" at bounding box center [100, 307] width 32 height 12
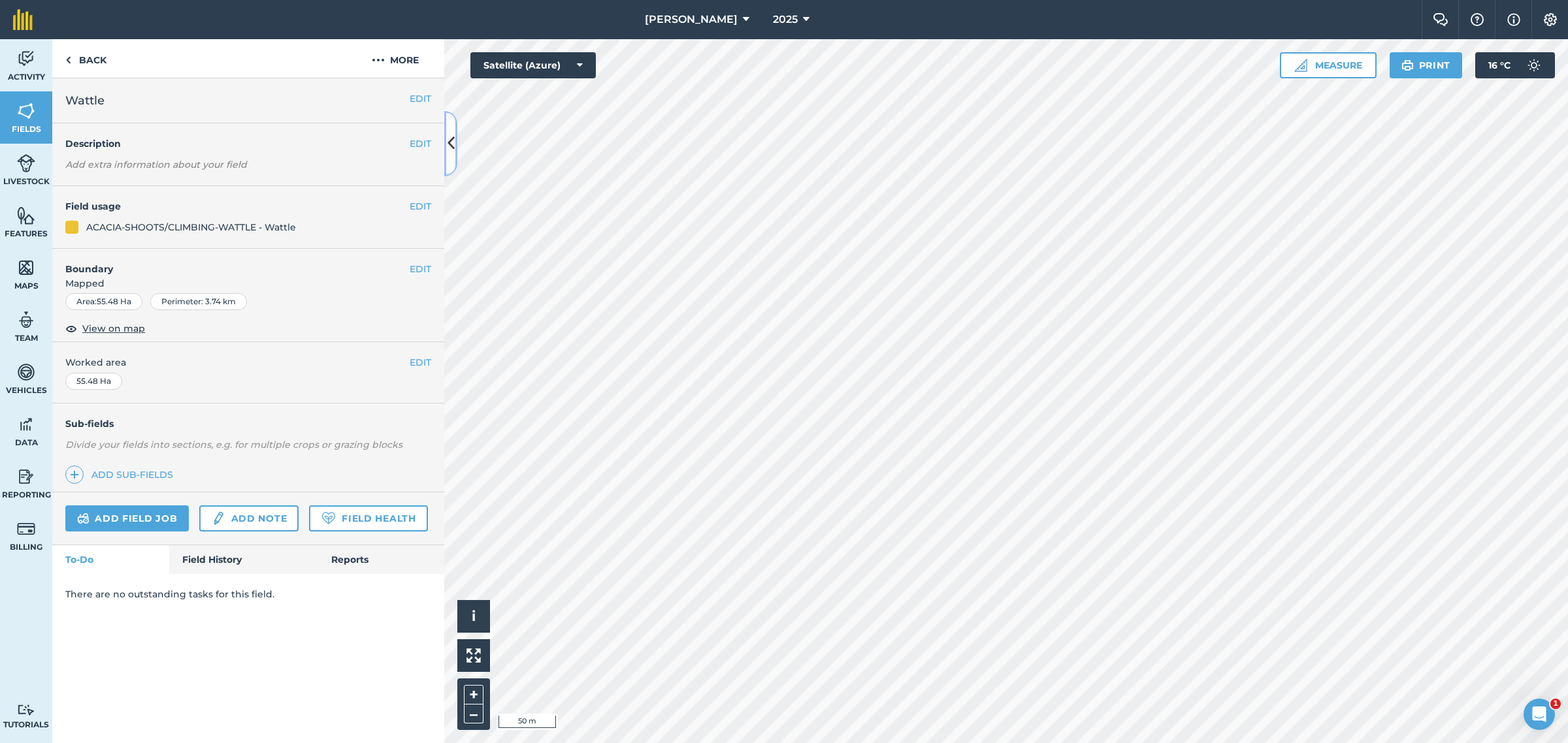
click at [450, 141] on icon at bounding box center [451, 143] width 7 height 23
